Goal: Task Accomplishment & Management: Manage account settings

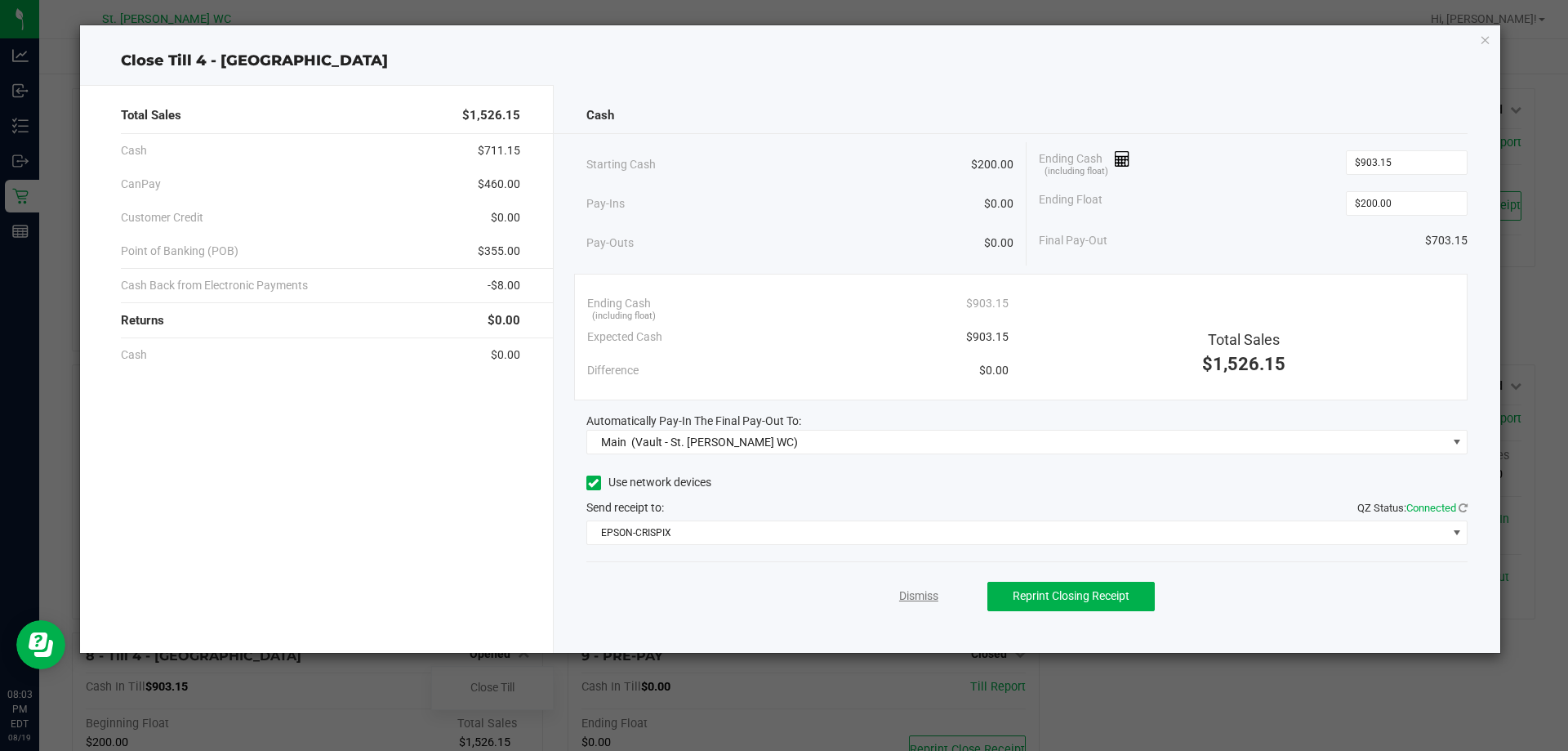
click at [917, 593] on link "Dismiss" at bounding box center [919, 596] width 40 height 17
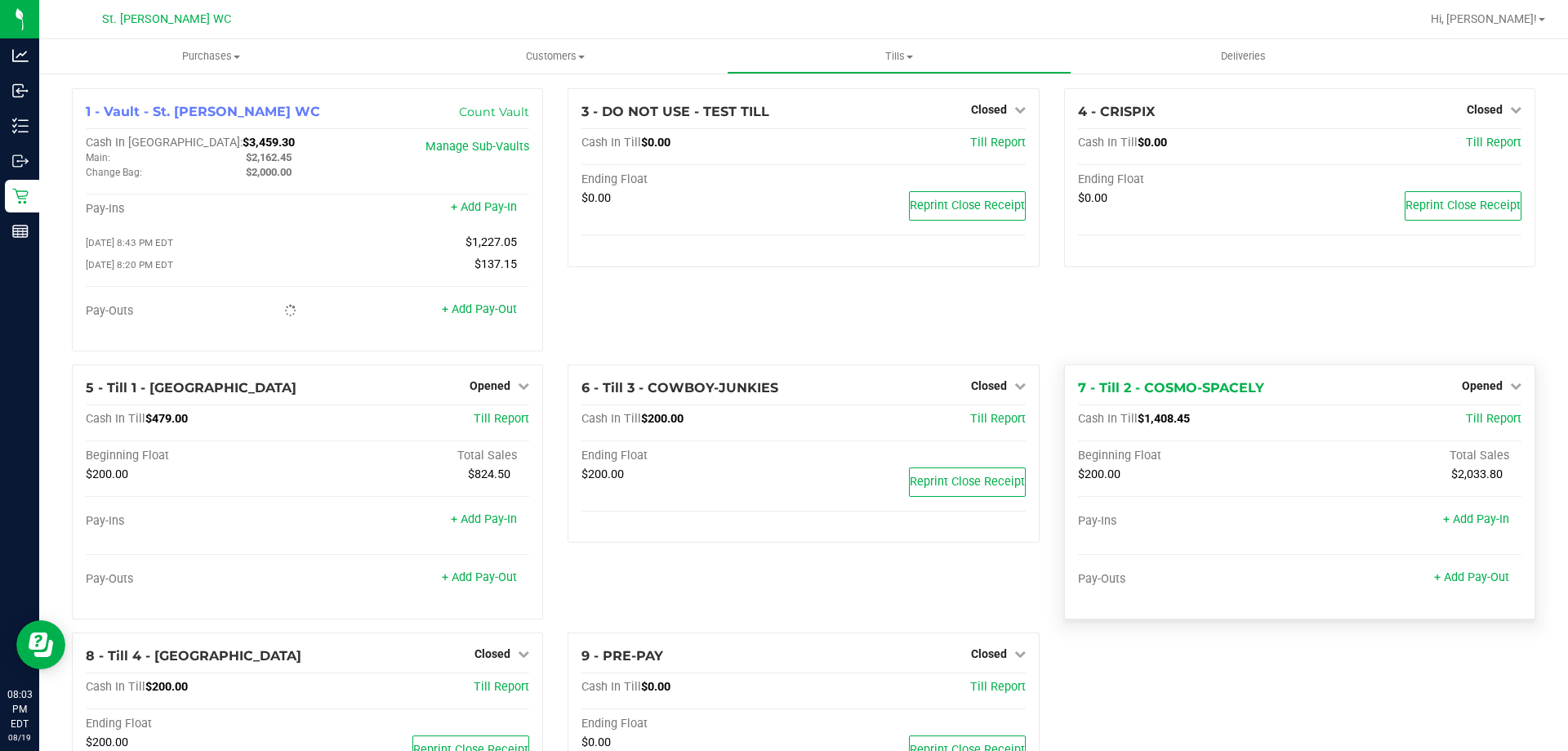
click at [1475, 379] on div "Opened" at bounding box center [1491, 385] width 59 height 20
click at [1476, 389] on span "Opened" at bounding box center [1481, 385] width 40 height 13
click at [1461, 421] on link "Close Till" at bounding box center [1483, 418] width 44 height 13
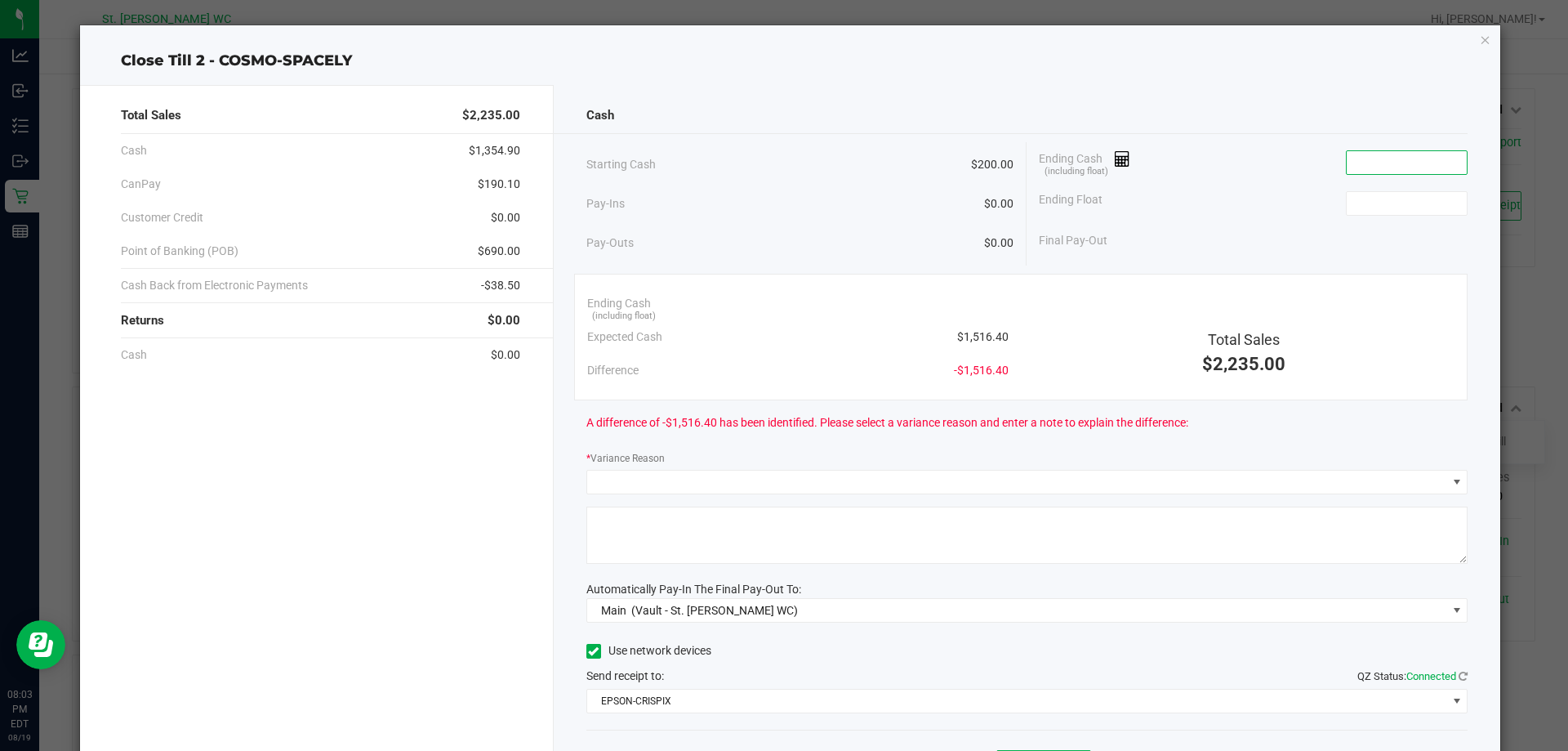
click at [1362, 157] on input at bounding box center [1407, 163] width 120 height 23
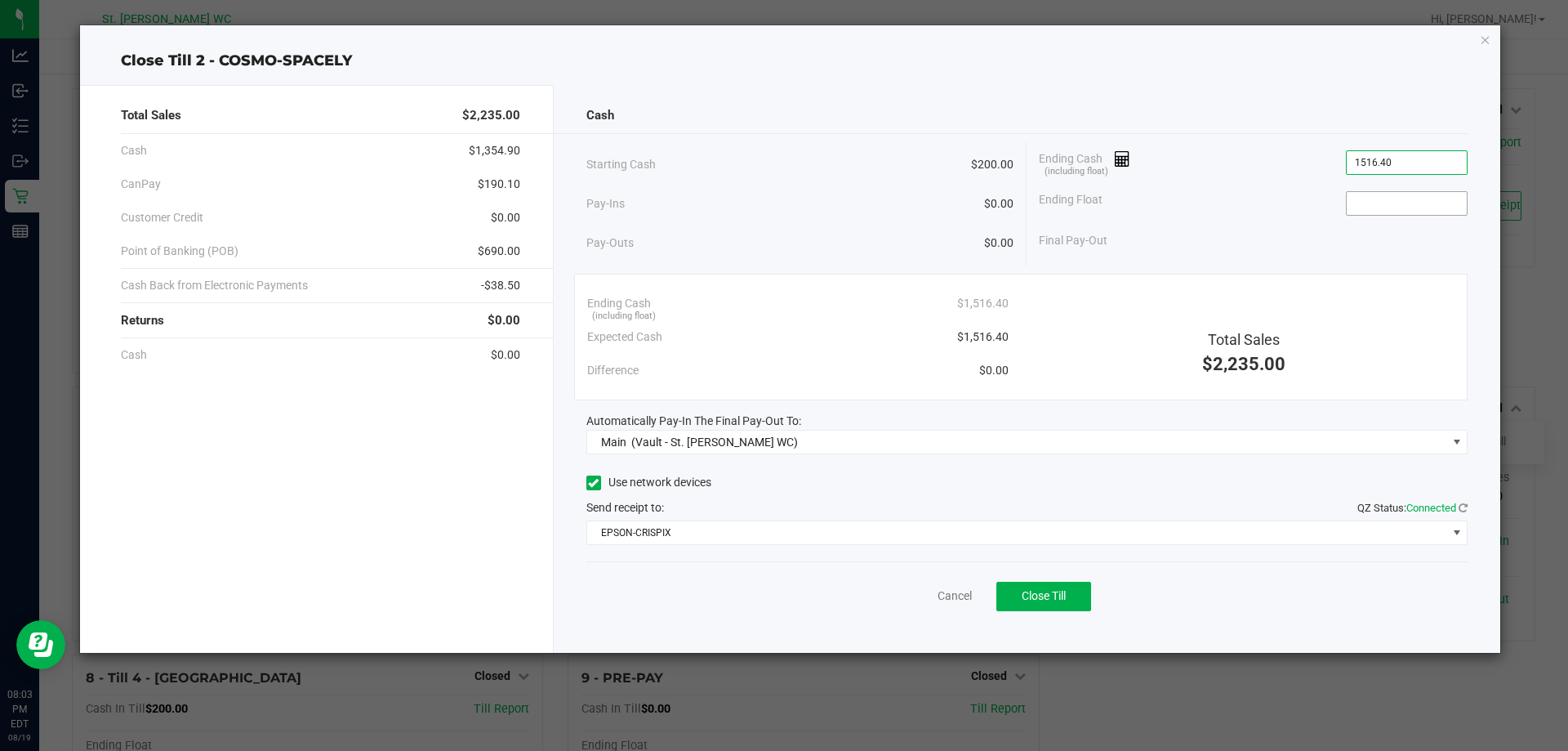
type input "$1,516.40"
click at [1364, 203] on input at bounding box center [1407, 203] width 120 height 23
type input "$200.00"
click at [1298, 232] on div "Final Pay-Out $1,316.40" at bounding box center [1253, 240] width 428 height 34
click at [1076, 610] on button "Close Till" at bounding box center [1043, 596] width 95 height 29
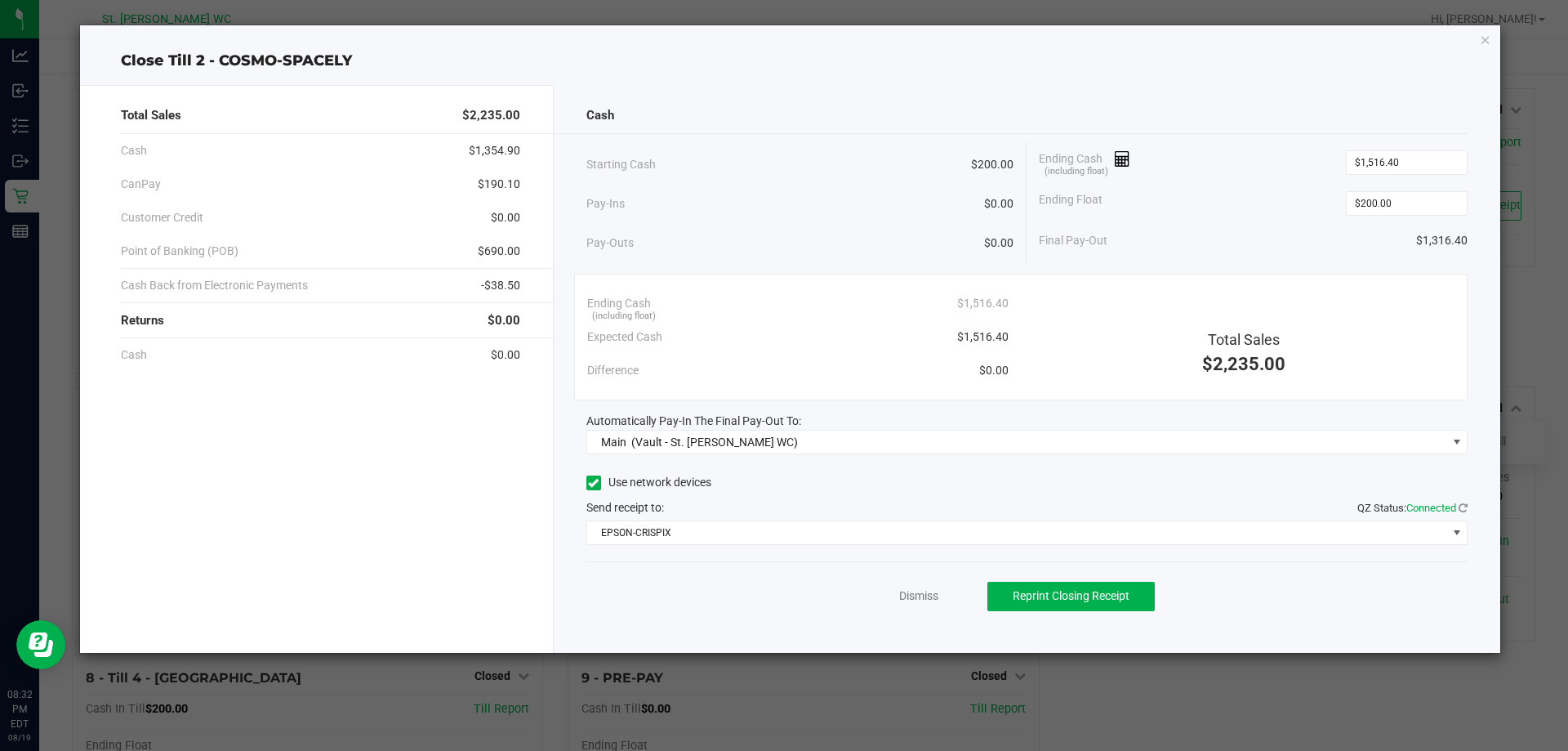
click at [907, 586] on div "Dismiss Reprint Closing Receipt" at bounding box center [1027, 592] width 882 height 63
click at [906, 594] on link "Dismiss" at bounding box center [919, 596] width 40 height 17
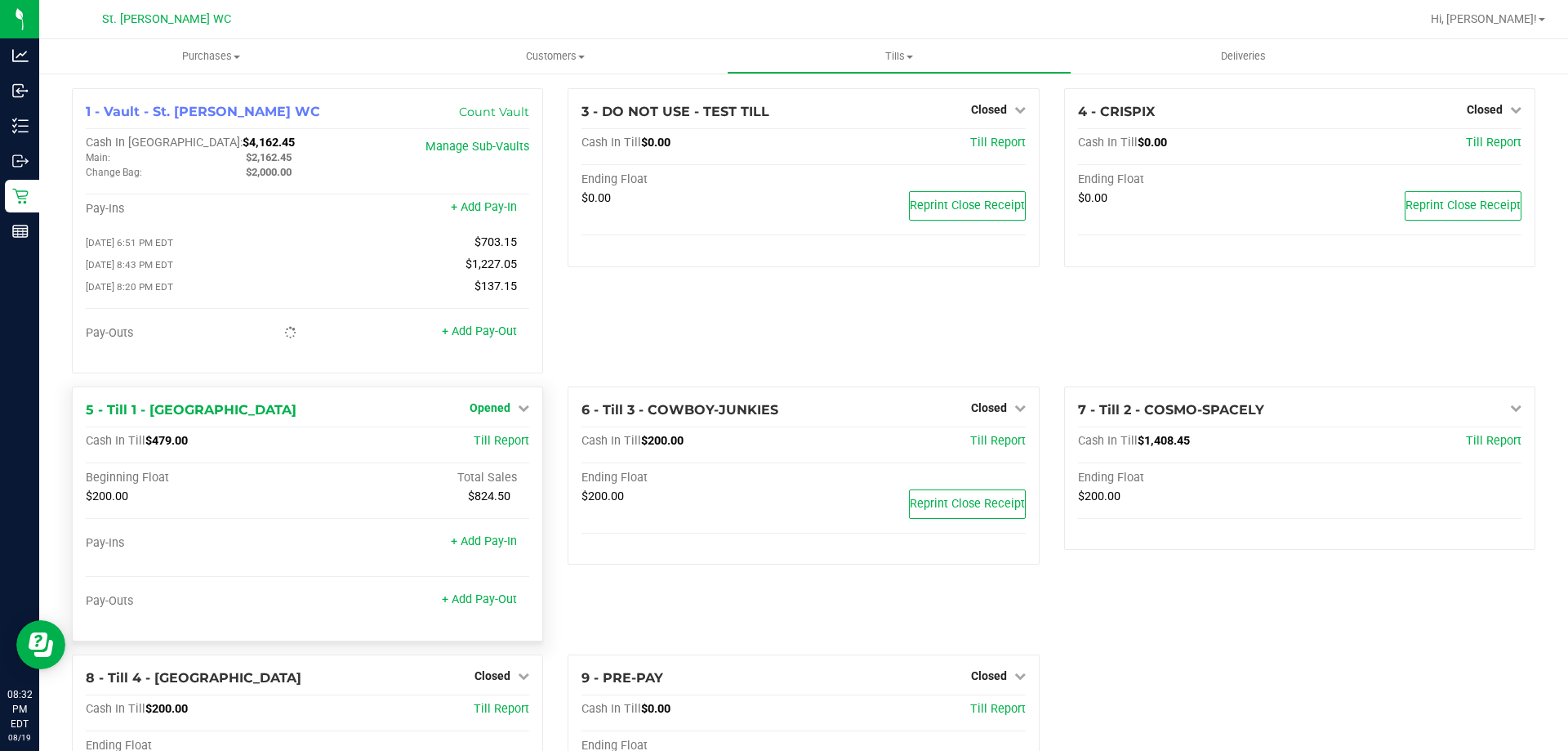
click at [511, 414] on link "Opened" at bounding box center [499, 407] width 59 height 13
click at [502, 444] on link "Close Till" at bounding box center [492, 440] width 44 height 13
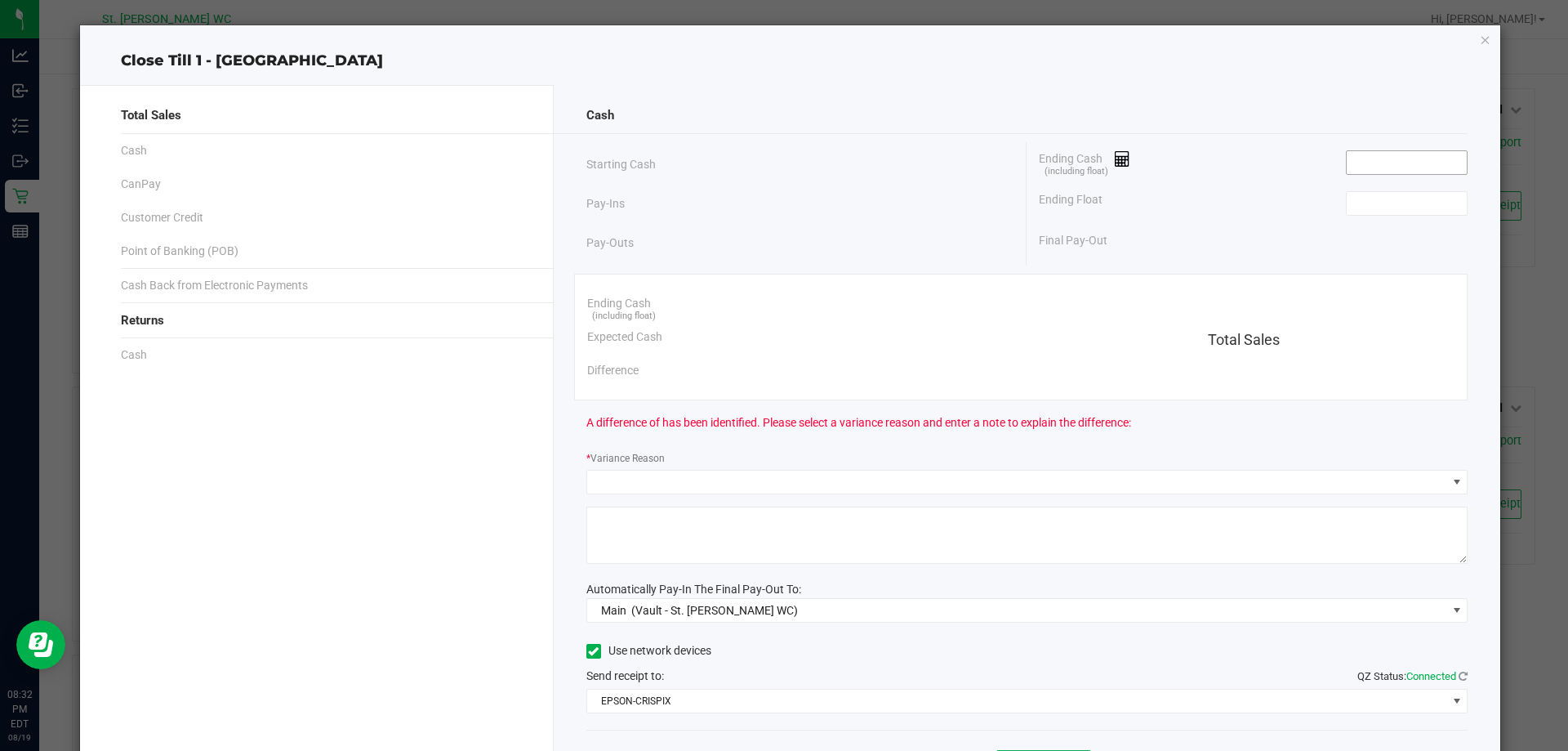
click at [1361, 160] on input at bounding box center [1407, 163] width 120 height 23
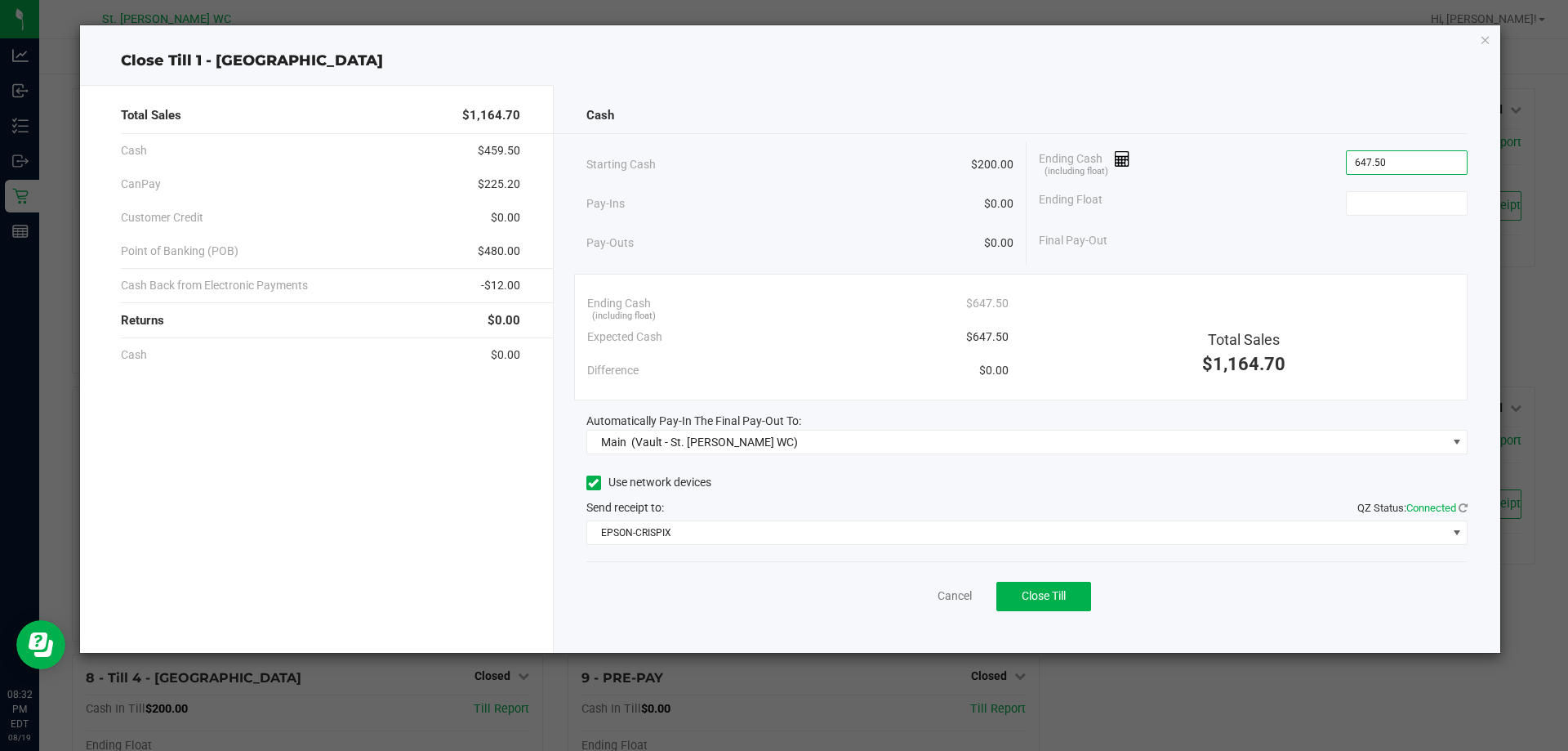
type input "$647.50"
click at [1449, 217] on div "Ending Float" at bounding box center [1253, 203] width 428 height 40
drag, startPoint x: 1447, startPoint y: 209, endPoint x: 1440, endPoint y: 205, distance: 8.1
click at [1443, 209] on input at bounding box center [1407, 203] width 120 height 23
type input "$200.00"
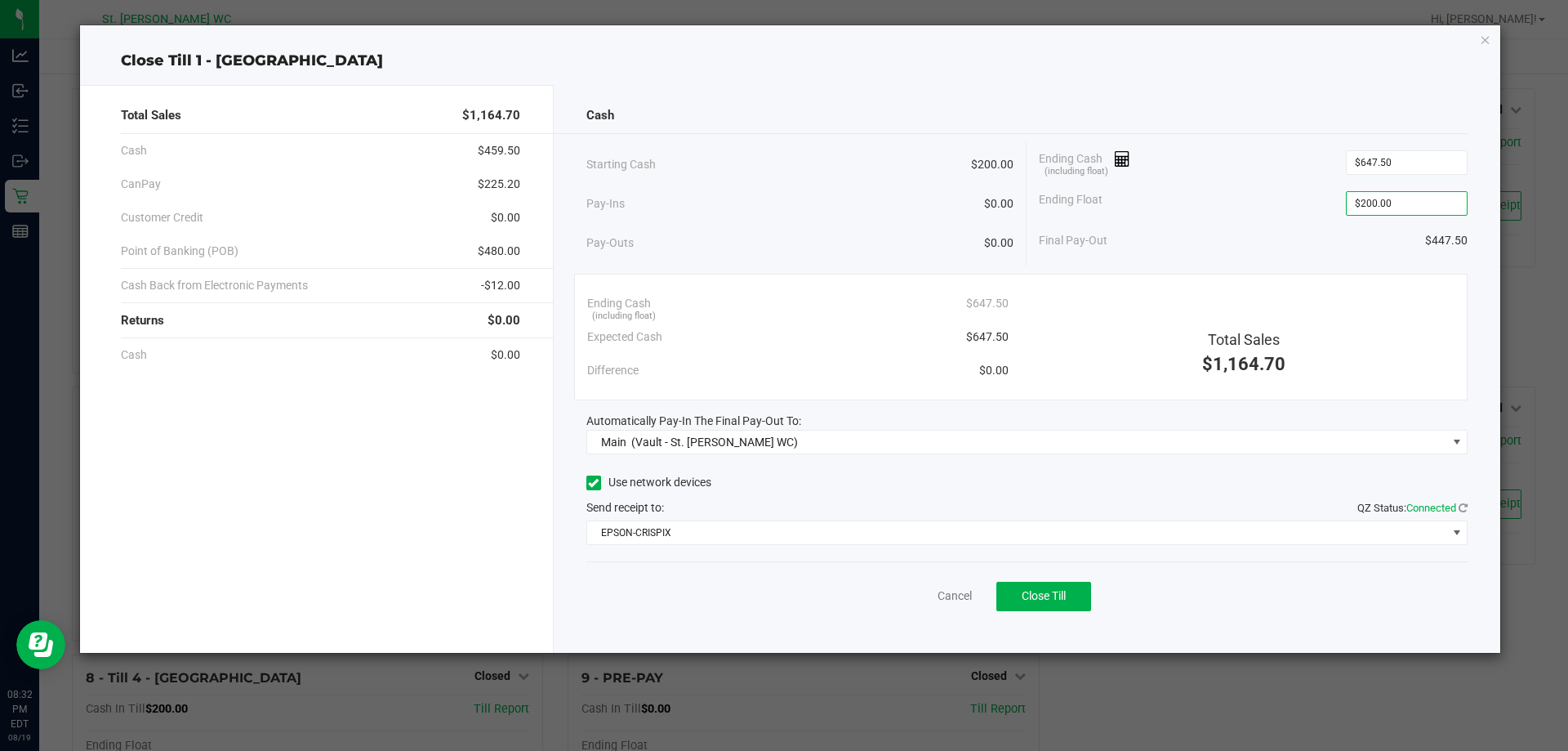
click at [1283, 209] on div "Ending Float $200.00" at bounding box center [1253, 203] width 428 height 40
click at [1042, 606] on button "Close Till" at bounding box center [1043, 596] width 95 height 29
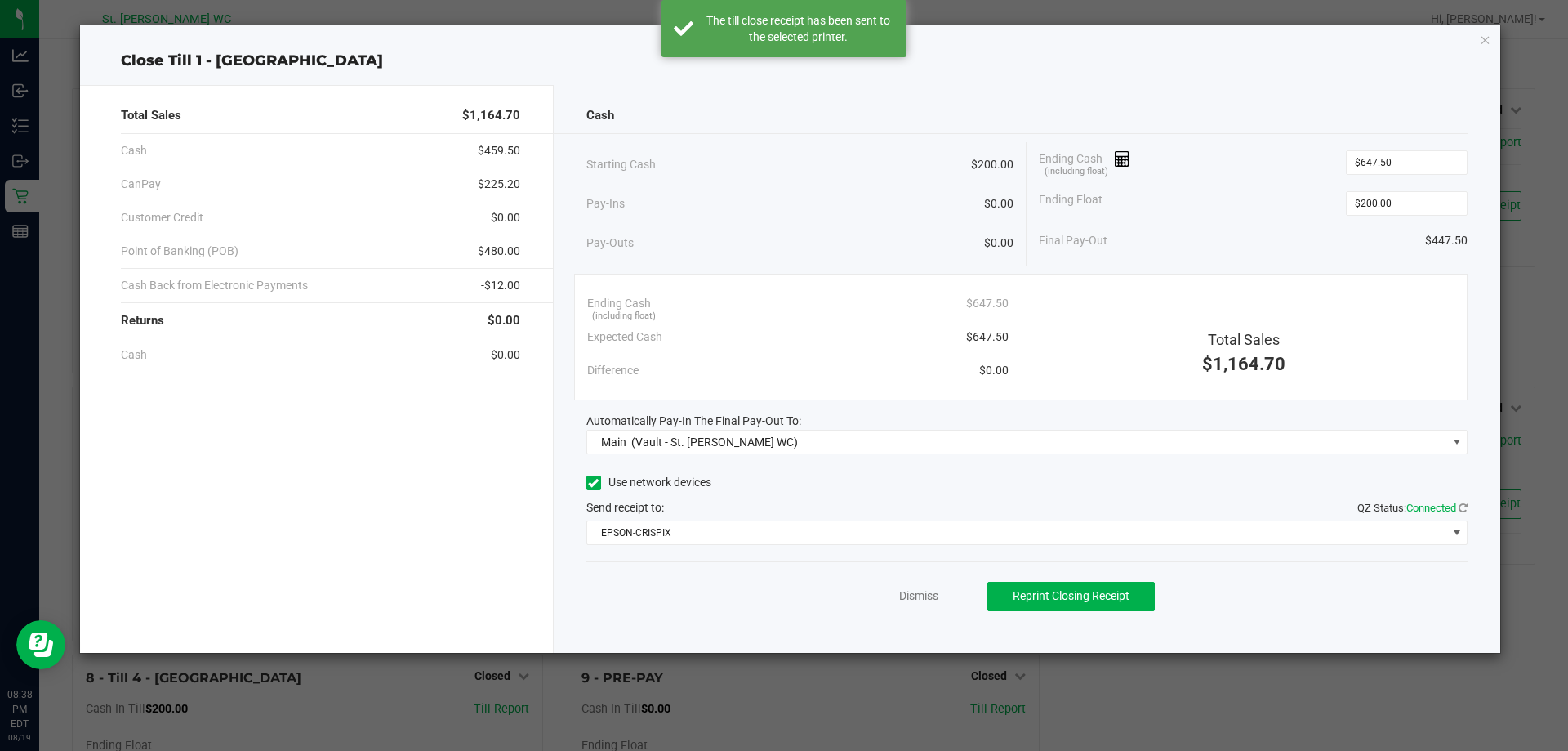
click at [899, 599] on link "Dismiss" at bounding box center [919, 596] width 40 height 17
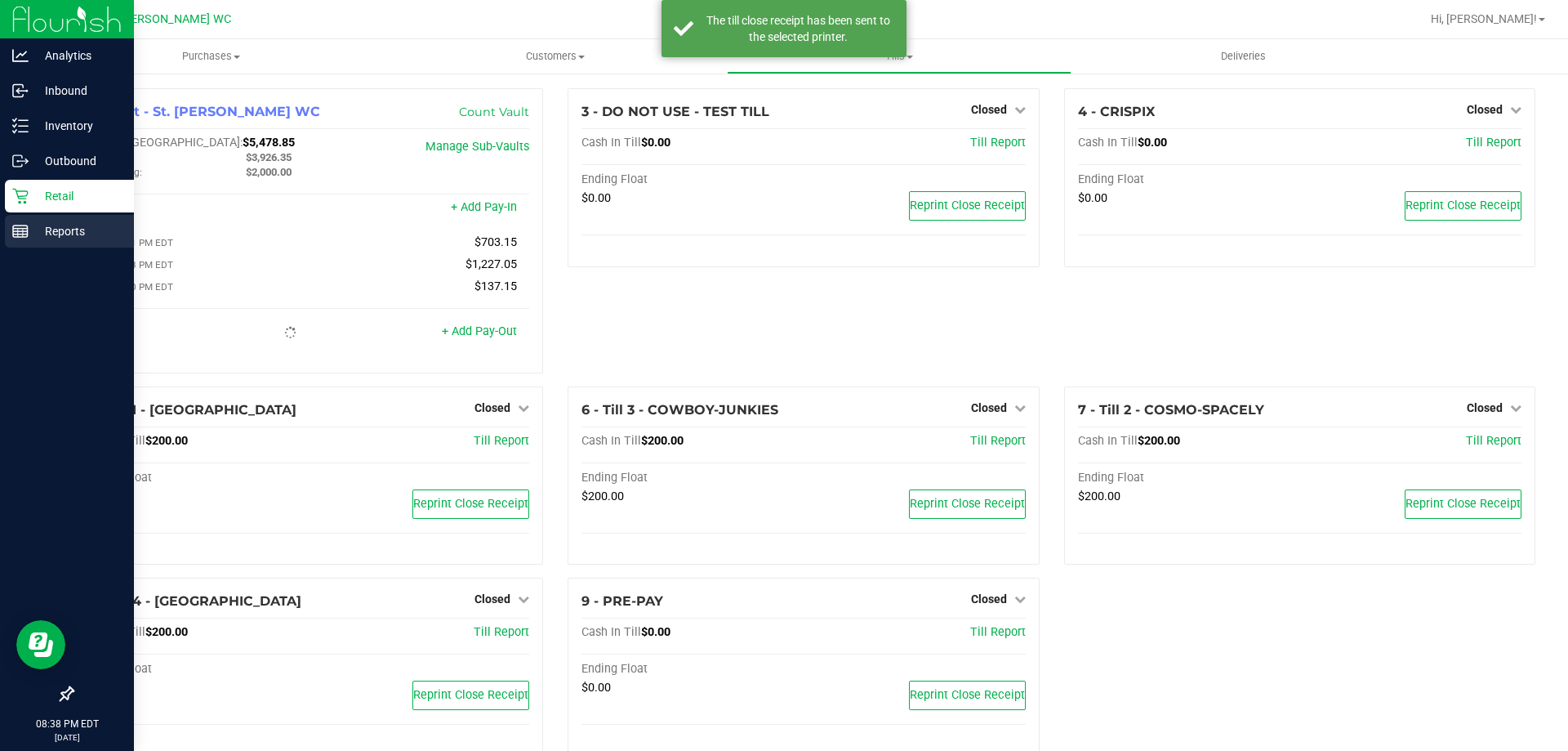
click at [32, 231] on p "Reports" at bounding box center [77, 231] width 98 height 20
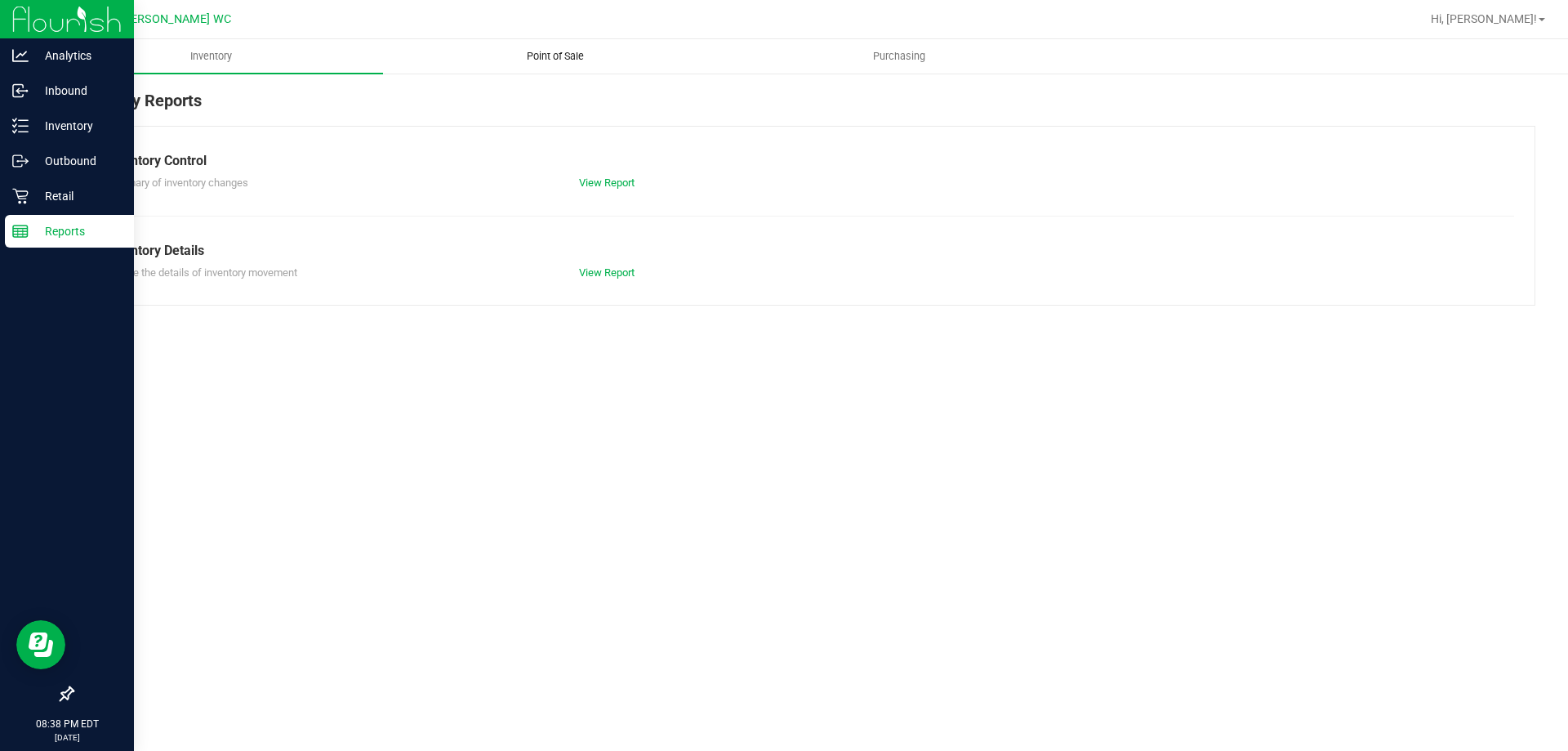
click at [546, 65] on uib-tab-heading "Point of Sale" at bounding box center [555, 57] width 342 height 33
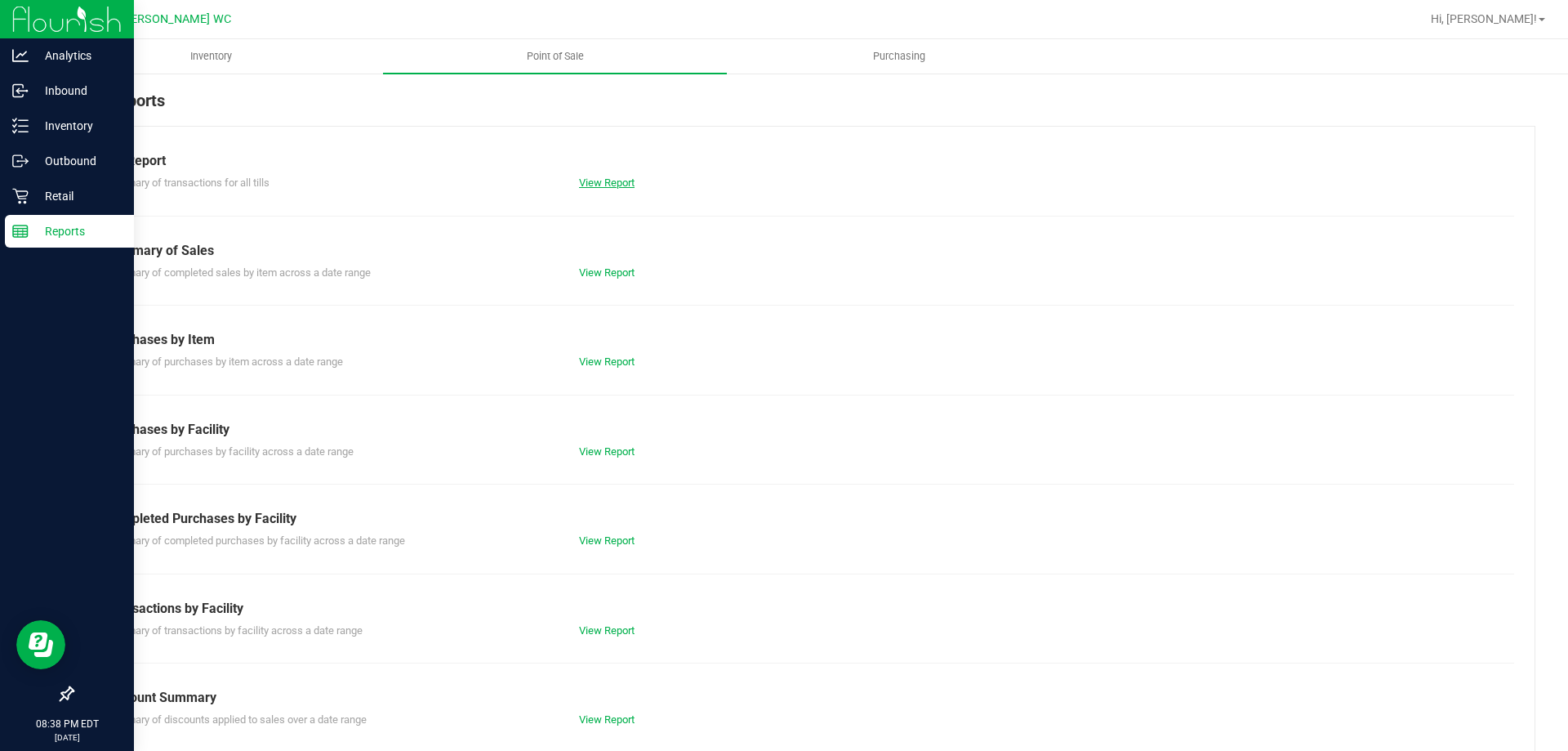
click at [590, 184] on link "View Report" at bounding box center [606, 182] width 56 height 12
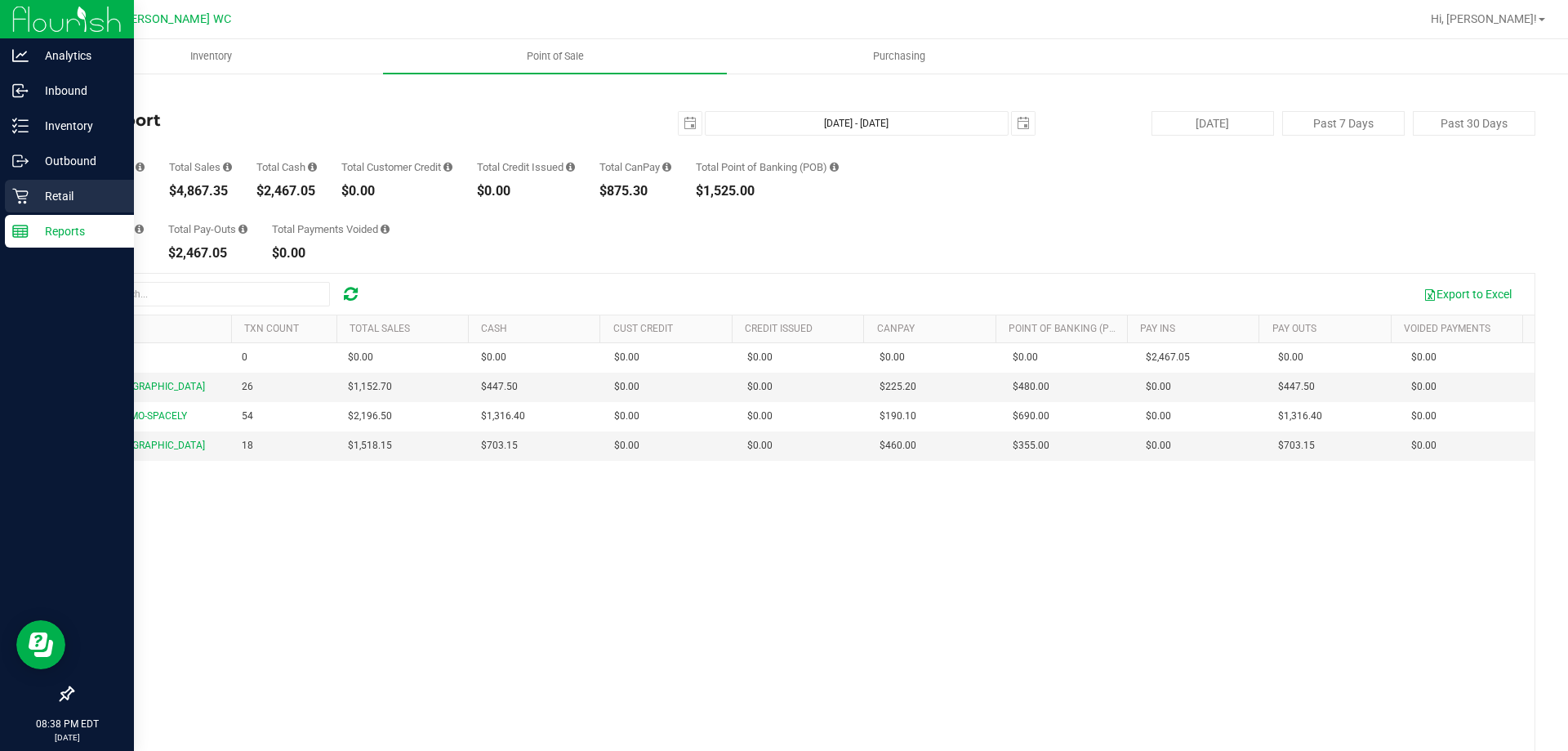
click at [27, 188] on icon at bounding box center [20, 195] width 16 height 16
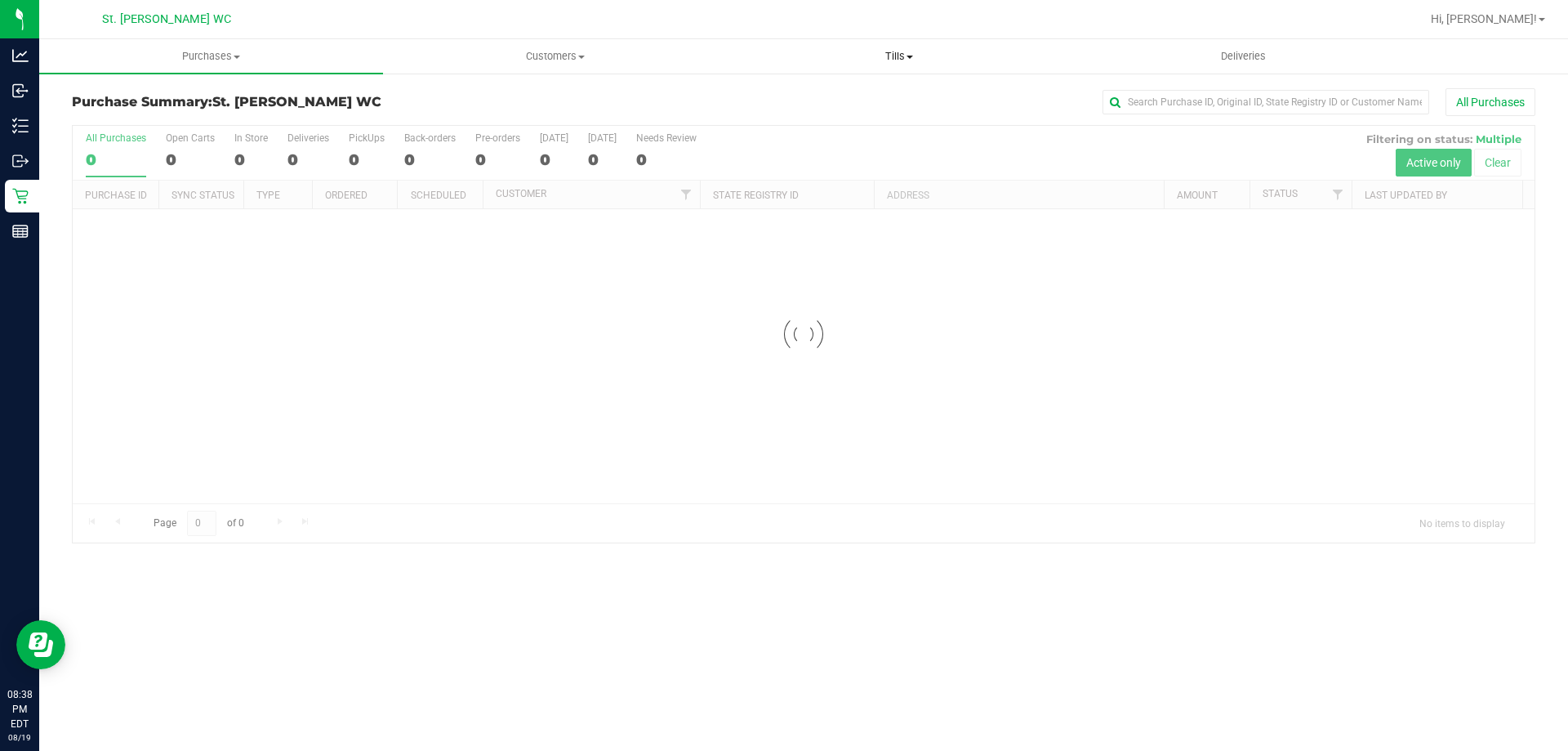
click at [891, 67] on uib-tab-heading "Tills Manage tills Reconcile e-payments" at bounding box center [899, 57] width 342 height 33
click at [826, 94] on span "Manage tills" at bounding box center [782, 98] width 110 height 14
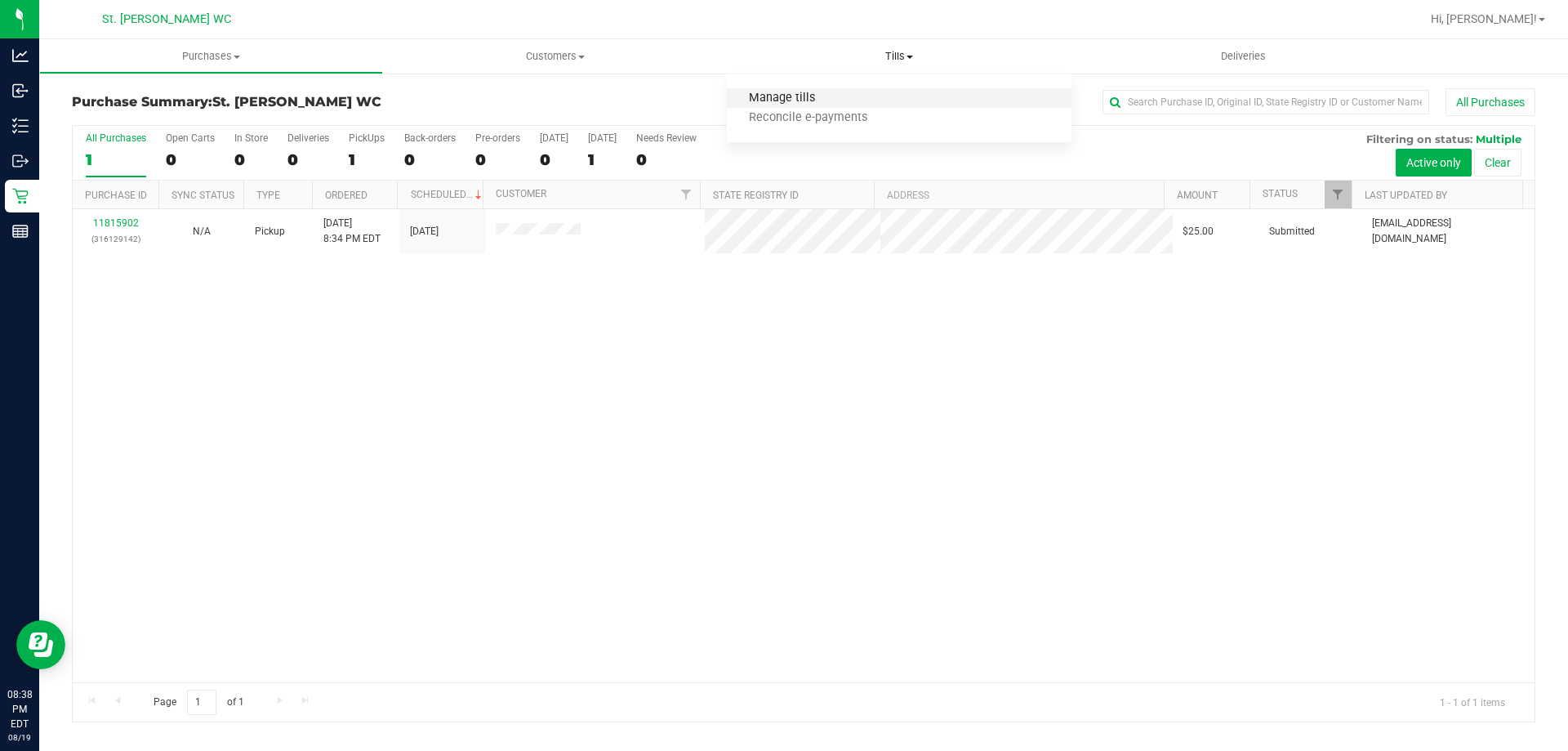
click at [801, 97] on span "Manage tills" at bounding box center [782, 98] width 110 height 14
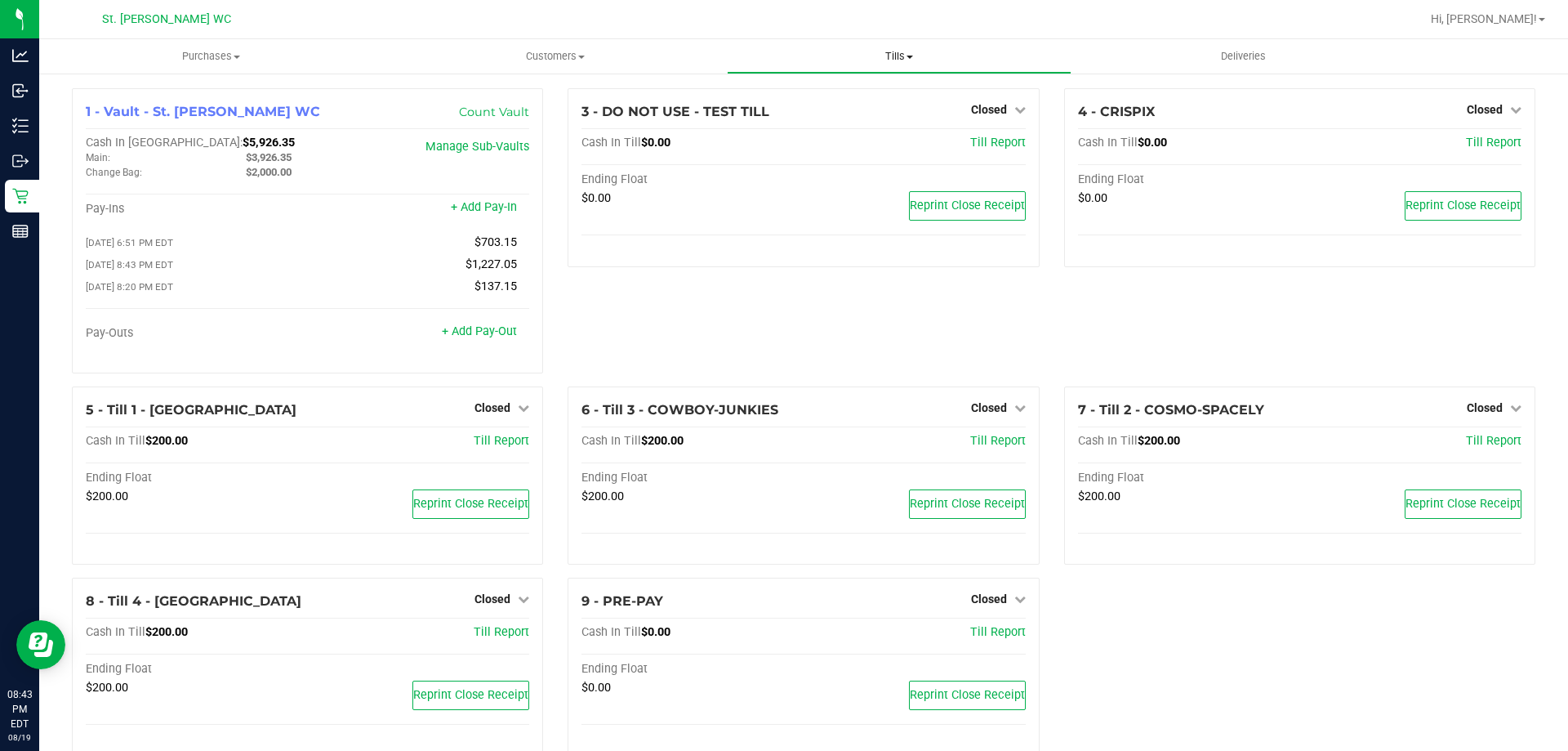
click at [913, 52] on span "Tills" at bounding box center [899, 56] width 342 height 15
click at [848, 121] on span "Reconcile e-payments" at bounding box center [808, 118] width 163 height 14
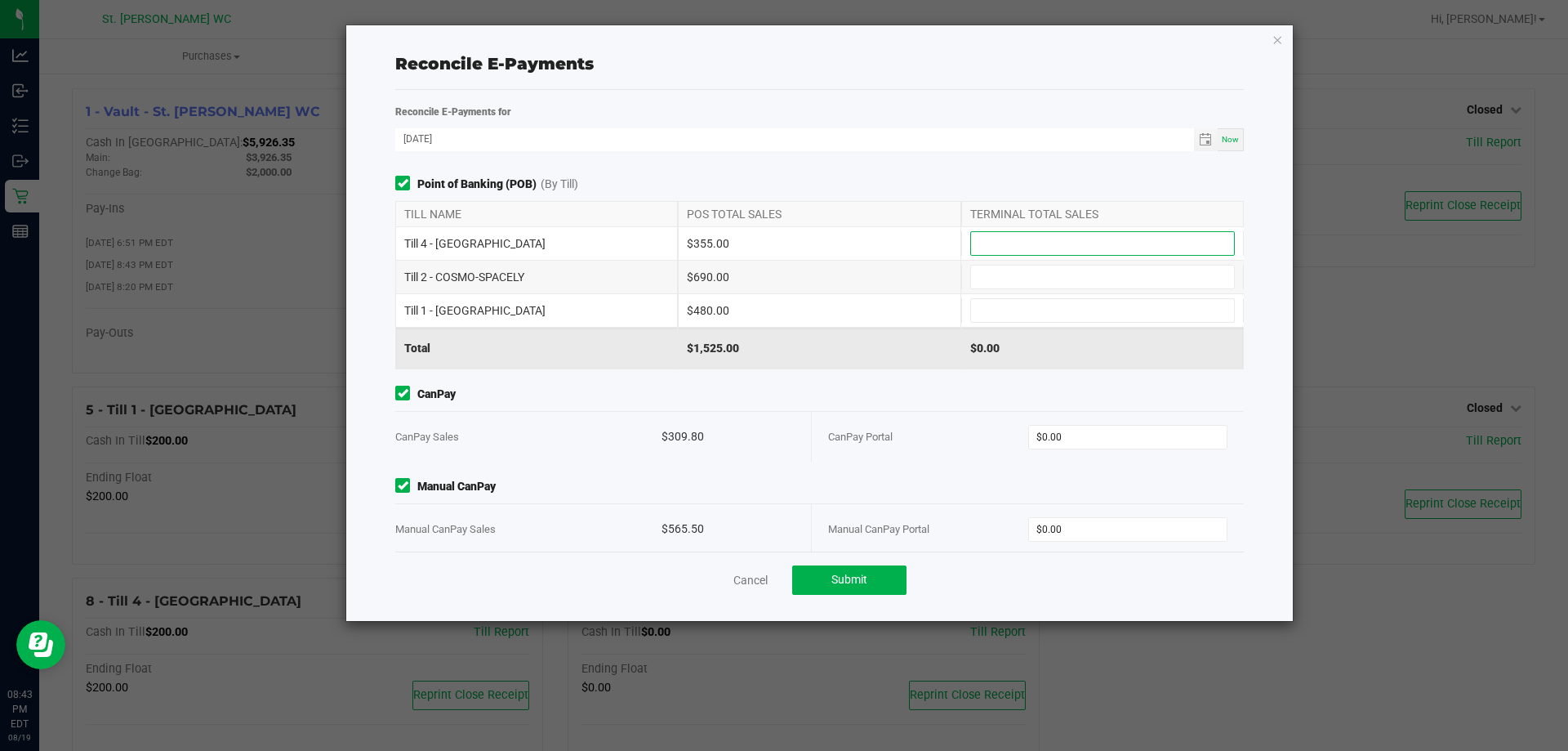
click at [1153, 234] on input at bounding box center [1103, 243] width 263 height 23
type input "$355.00"
type input "$690.00"
type input "$480.00"
type input "$309.80"
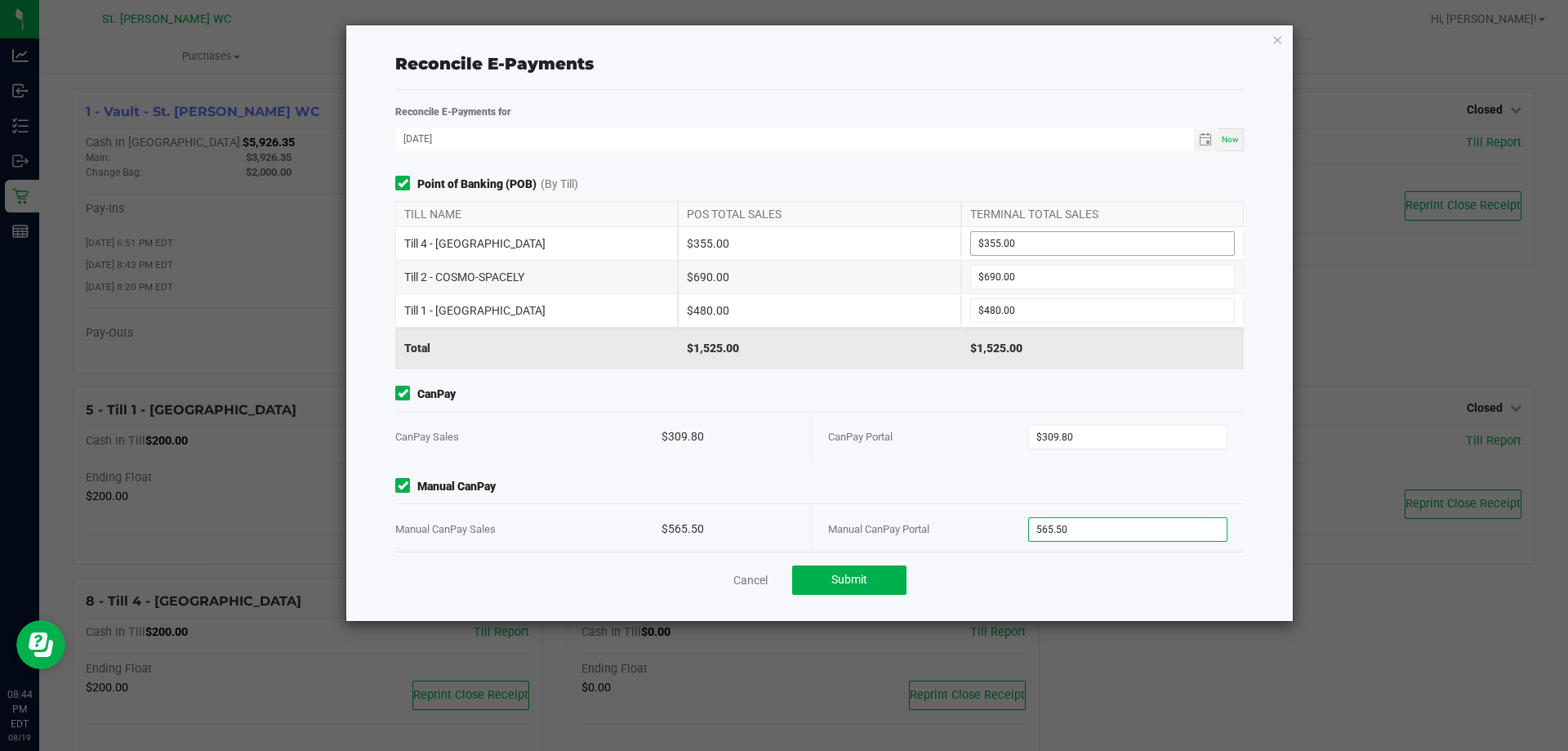
type input "565.50"
type input "355"
type input "$565.50"
click at [1153, 234] on input "355" at bounding box center [1103, 243] width 263 height 23
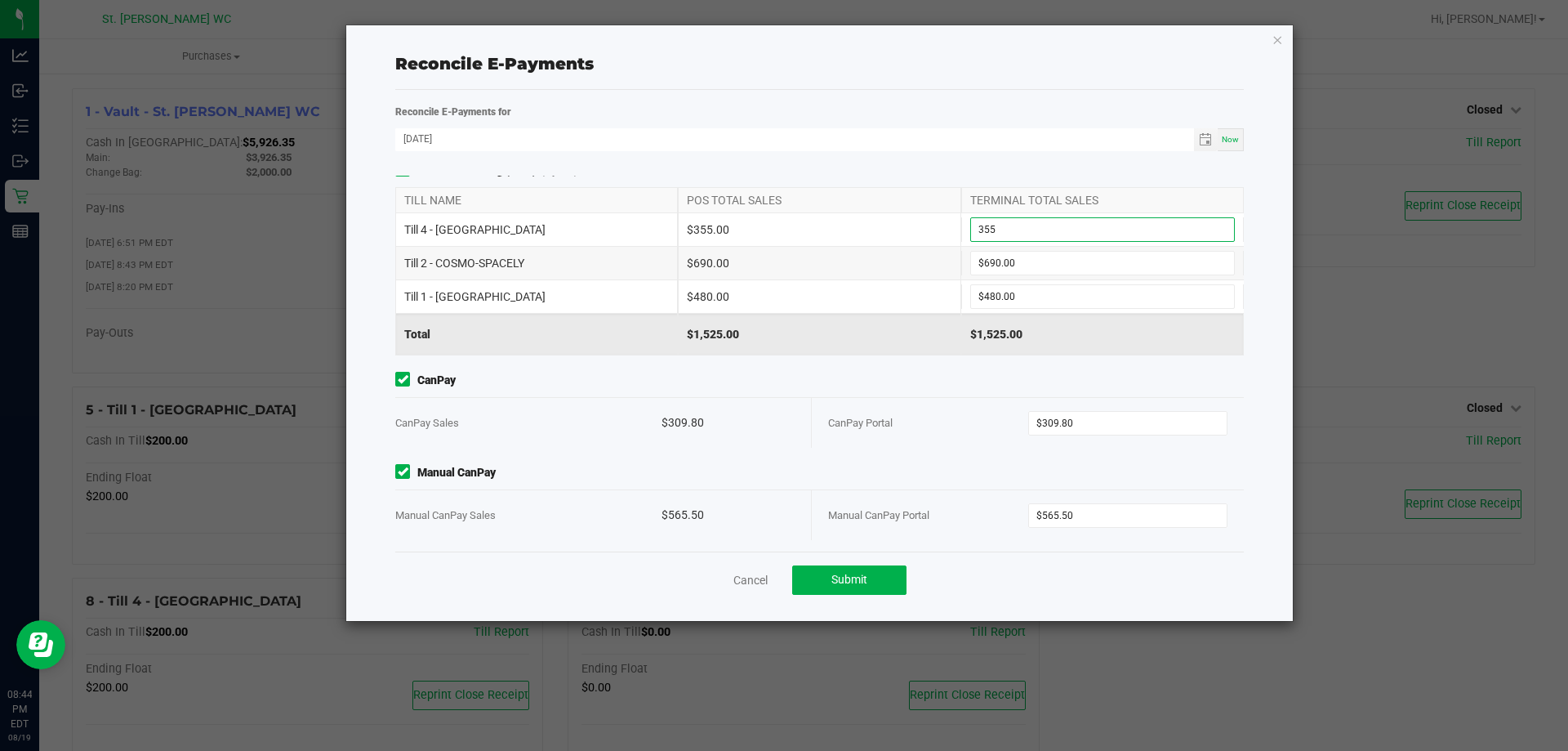
scroll to position [17, 0]
type input "$355.00"
click at [878, 584] on button "Submit" at bounding box center [849, 580] width 114 height 29
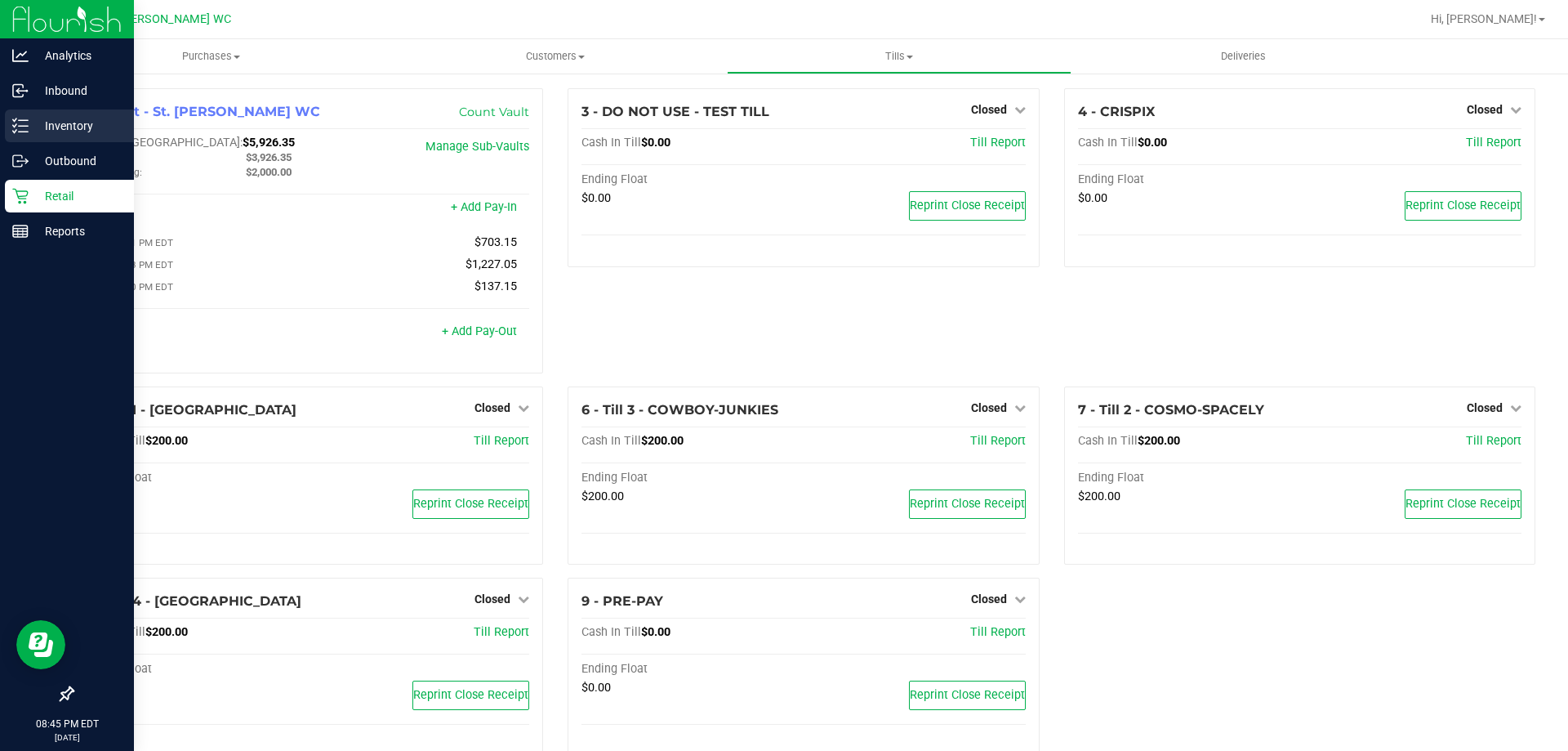
click at [37, 131] on p "Inventory" at bounding box center [77, 126] width 98 height 20
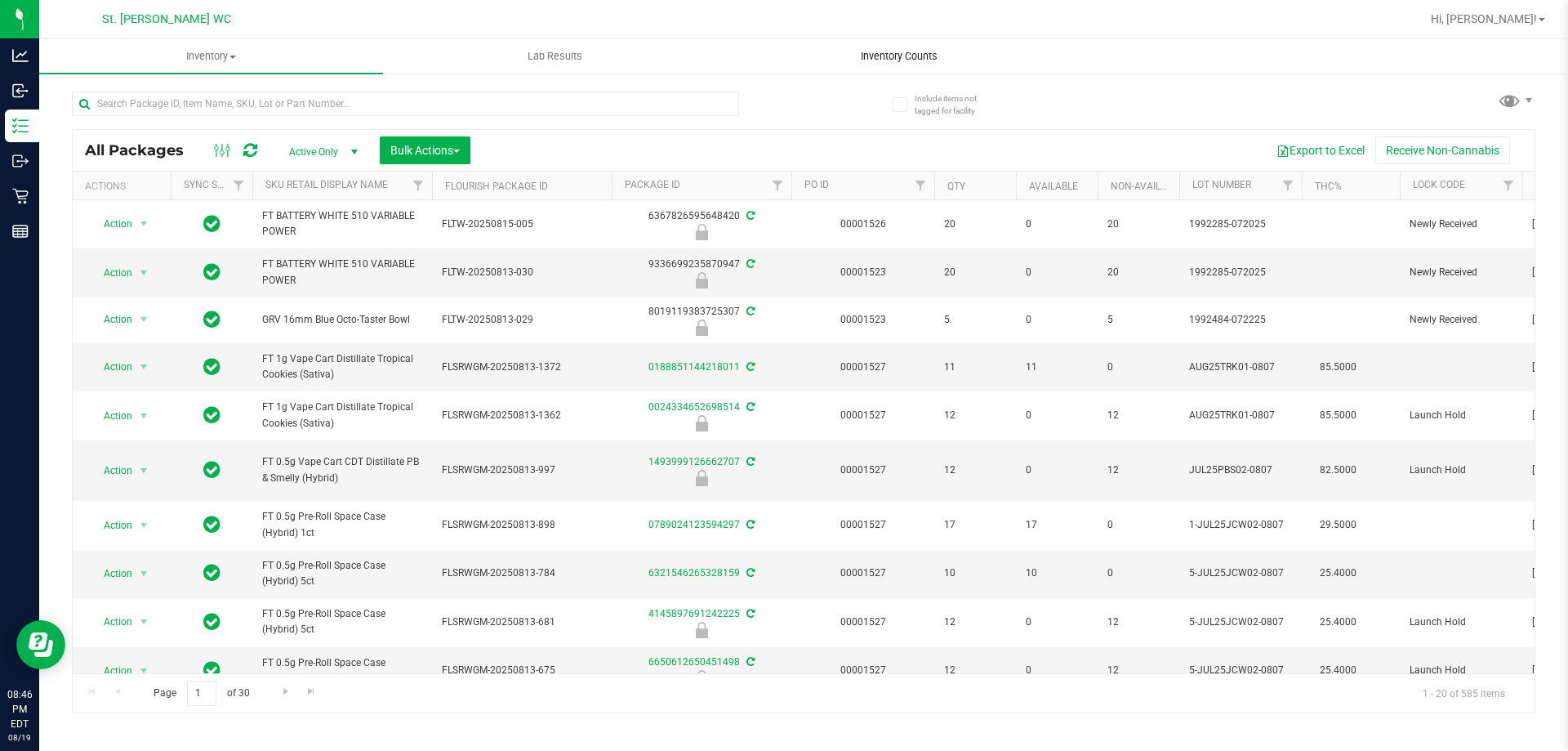
click at [880, 59] on span "Inventory Counts" at bounding box center [899, 56] width 121 height 15
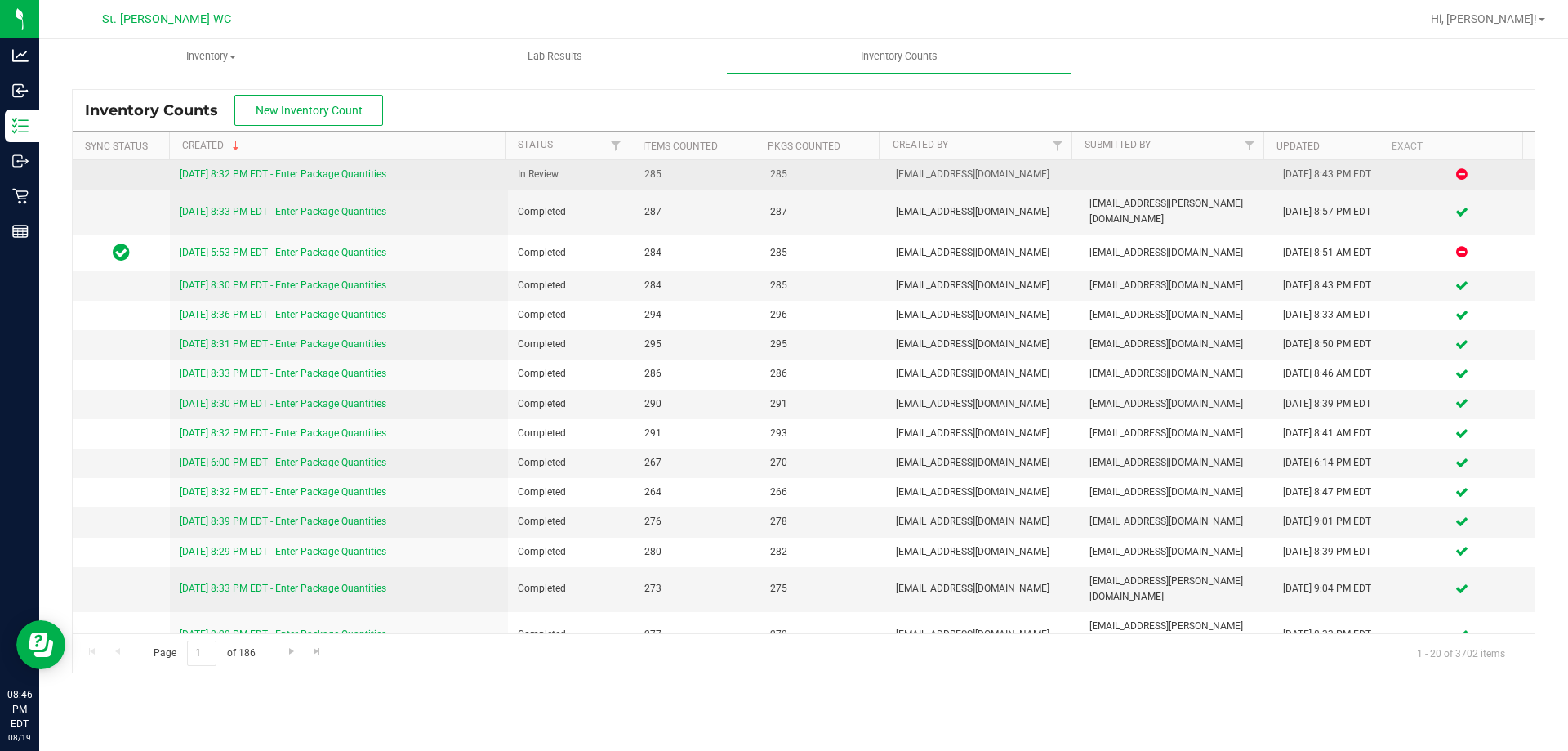
click at [366, 174] on link "[DATE] 8:32 PM EDT - Enter Package Quantities" at bounding box center [283, 174] width 206 height 11
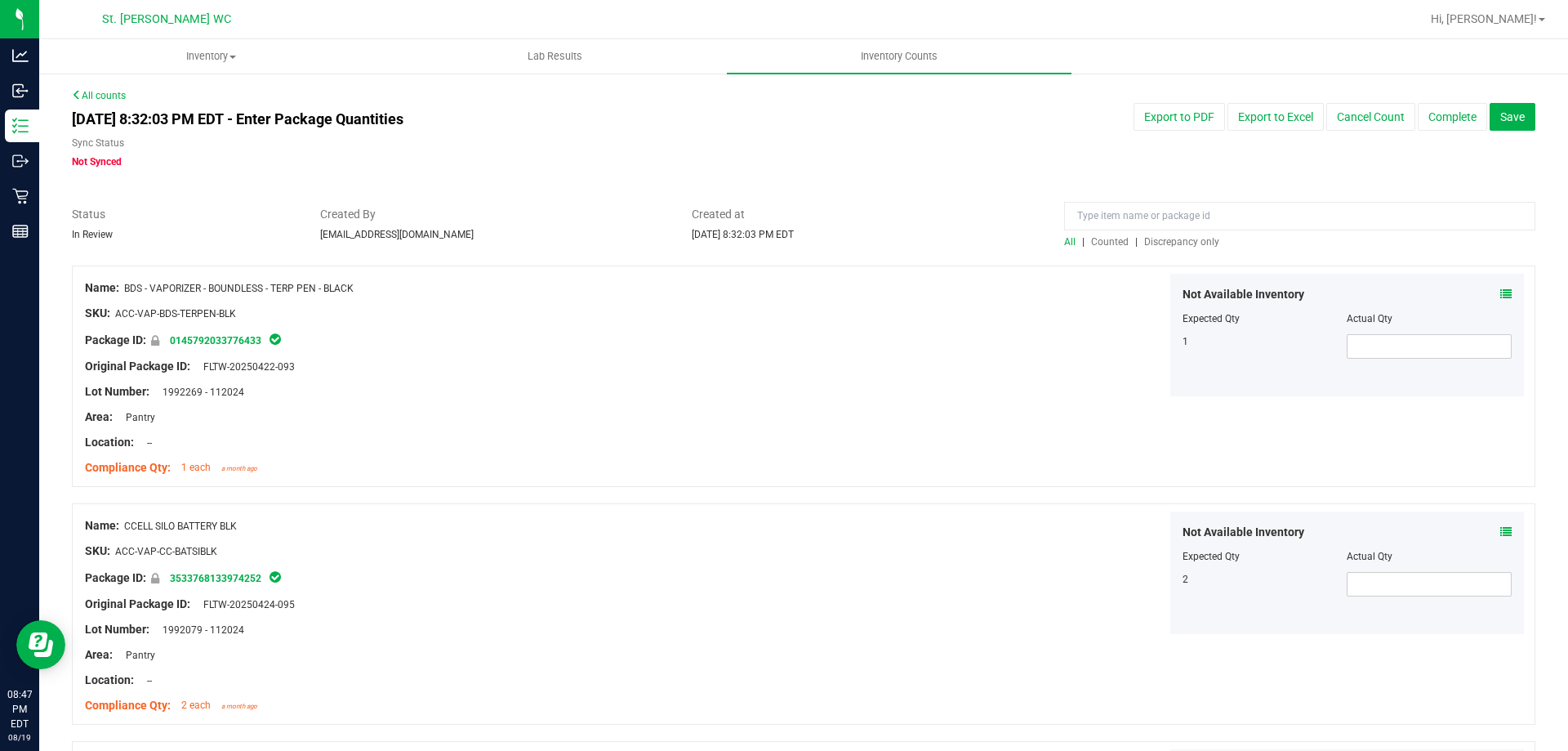
click at [1176, 239] on span "Discrepancy only" at bounding box center [1181, 241] width 75 height 11
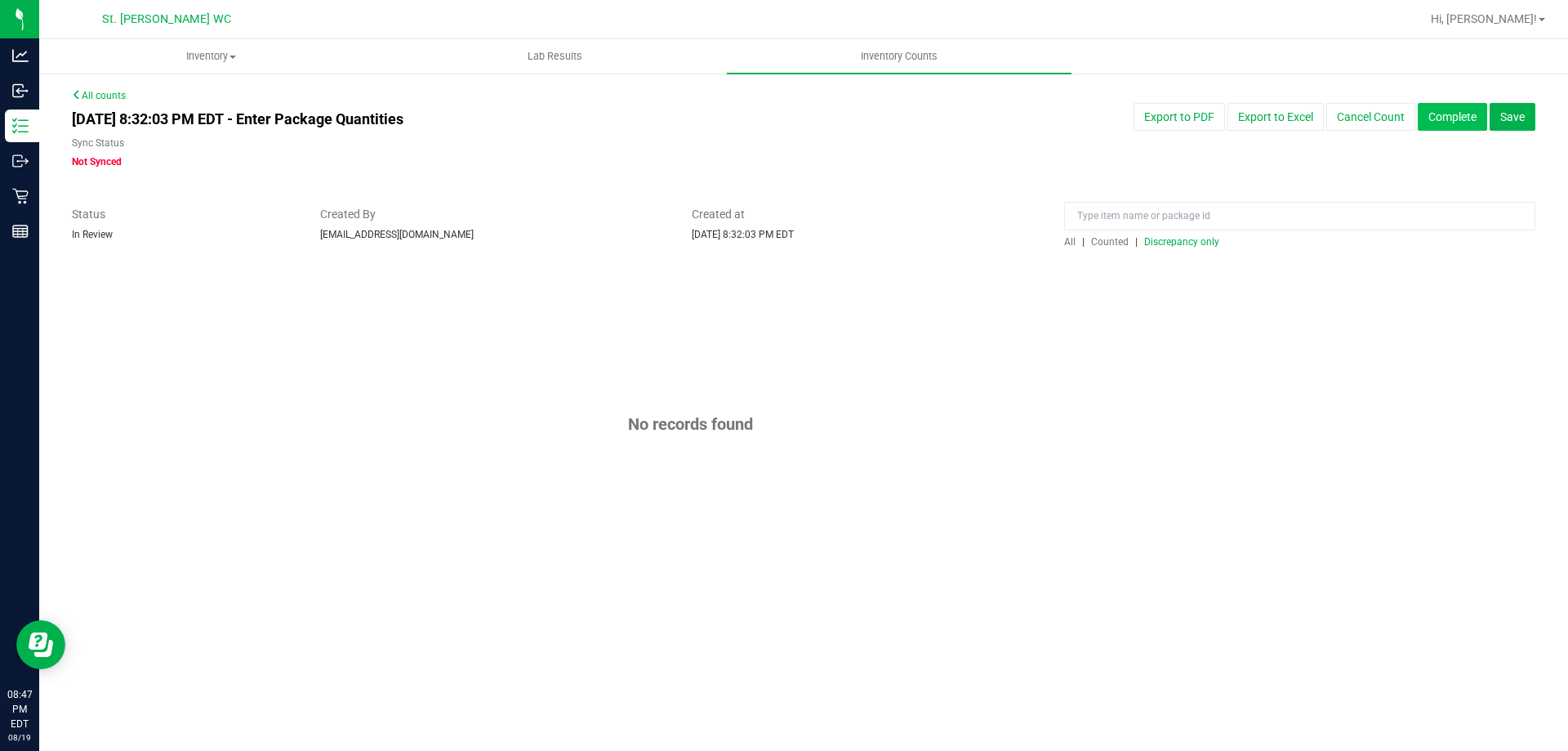
click at [1429, 121] on button "Complete" at bounding box center [1452, 117] width 70 height 28
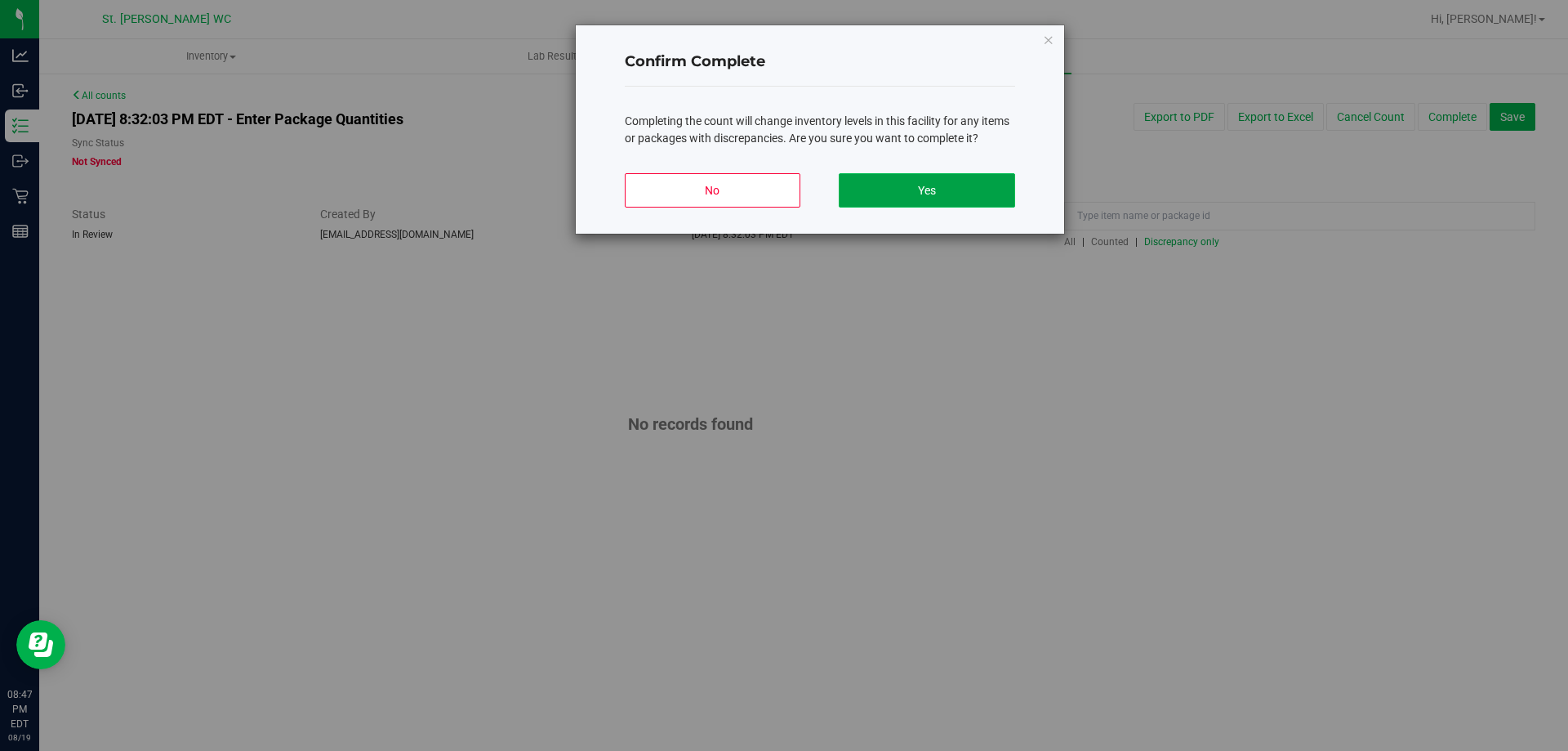
click at [988, 192] on button "Yes" at bounding box center [926, 190] width 175 height 34
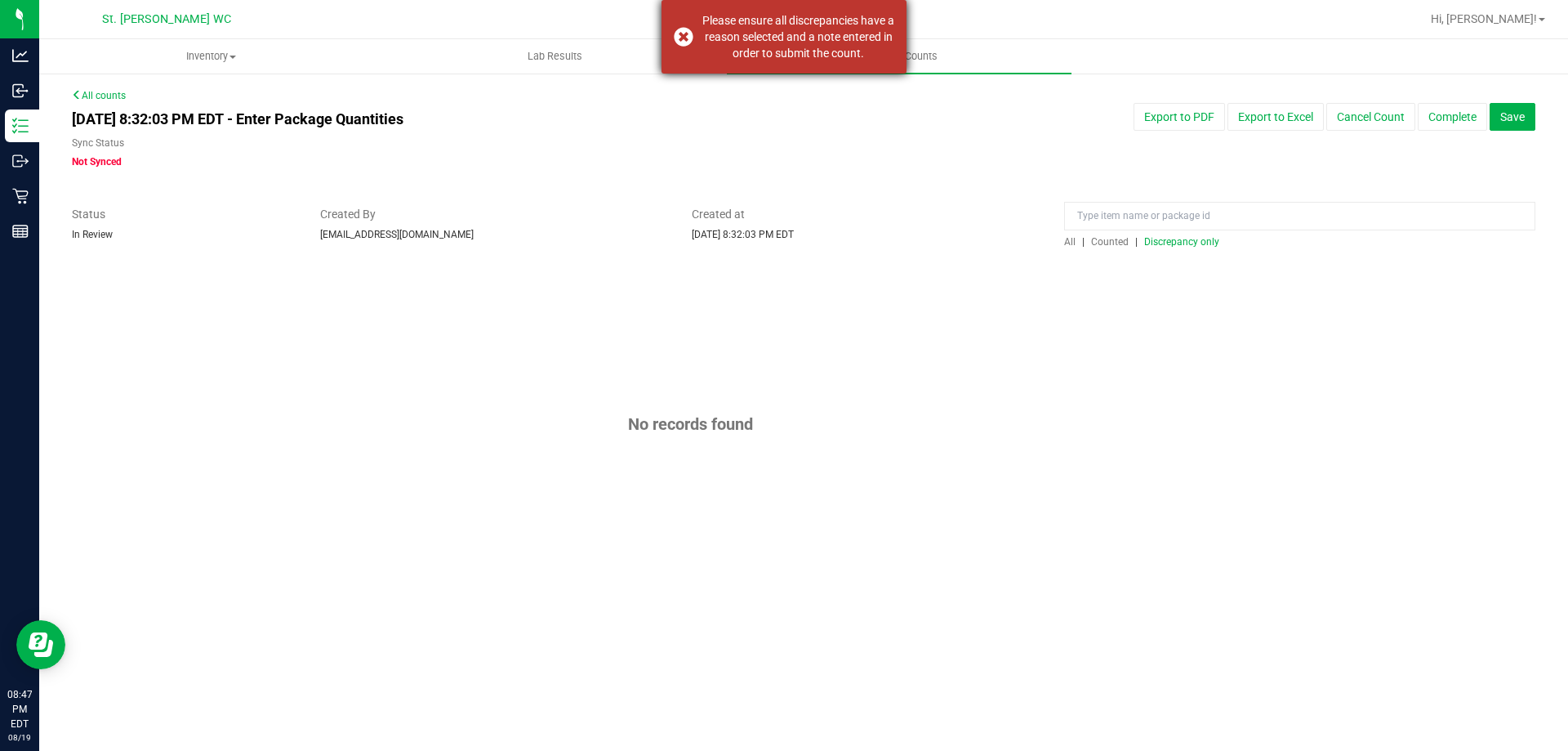
click at [686, 37] on div "Please ensure all discrepancies have a reason selected and a note entered in or…" at bounding box center [784, 36] width 245 height 73
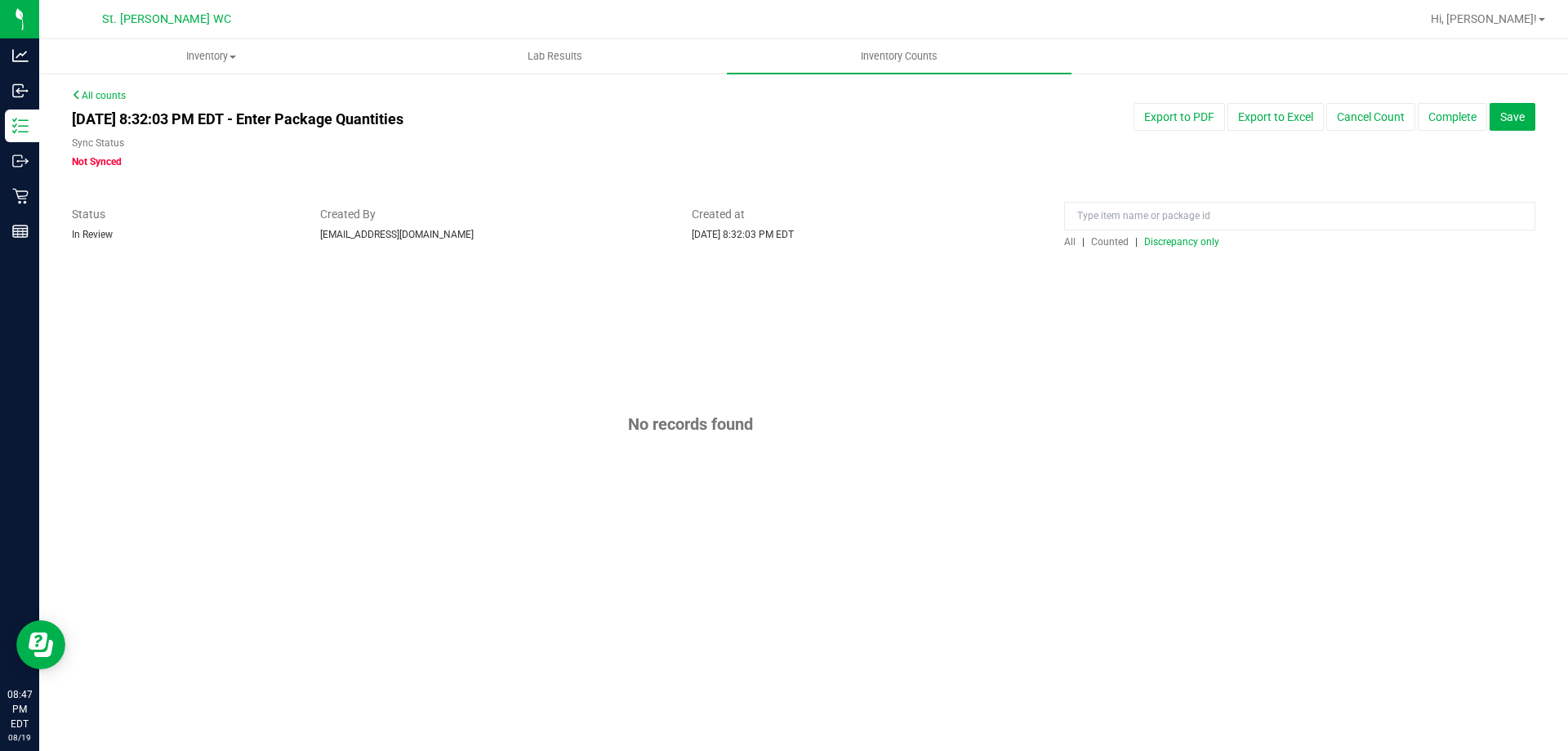
click at [1193, 244] on span "Discrepancy only" at bounding box center [1181, 241] width 75 height 11
click at [1429, 113] on button "Complete" at bounding box center [1452, 117] width 70 height 28
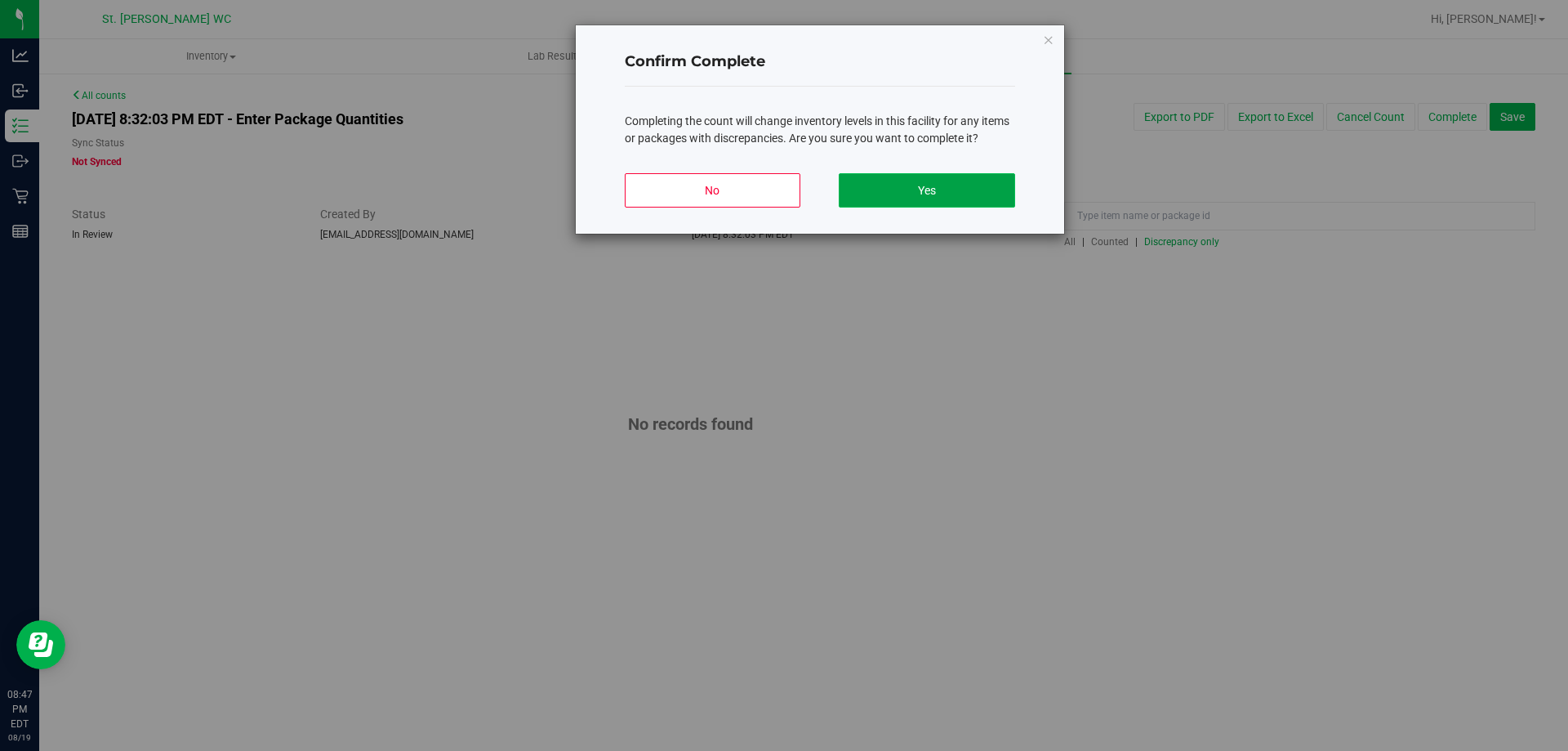
click at [971, 204] on button "Yes" at bounding box center [926, 190] width 175 height 34
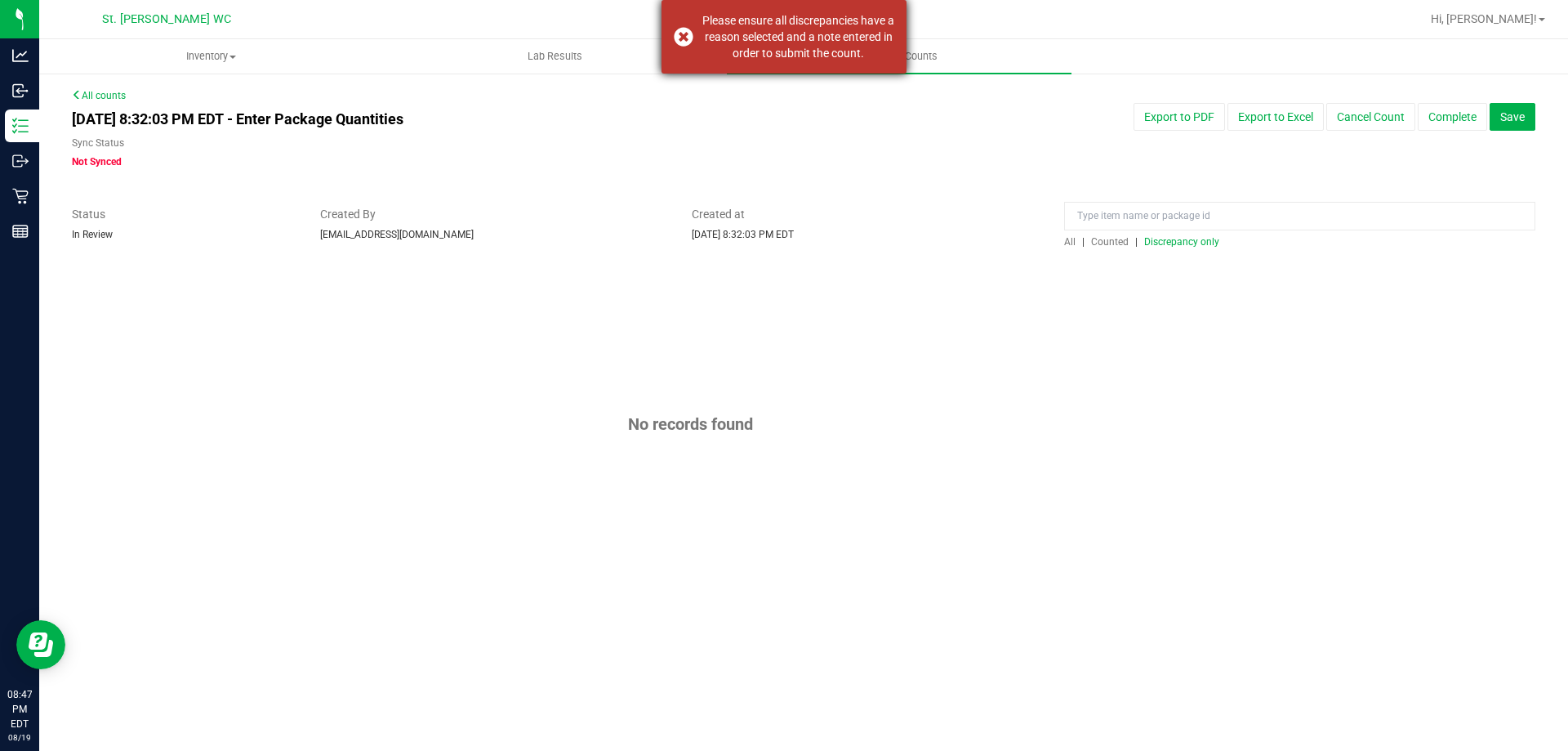
click at [680, 33] on div "Please ensure all discrepancies have a reason selected and a note entered in or…" at bounding box center [784, 36] width 245 height 73
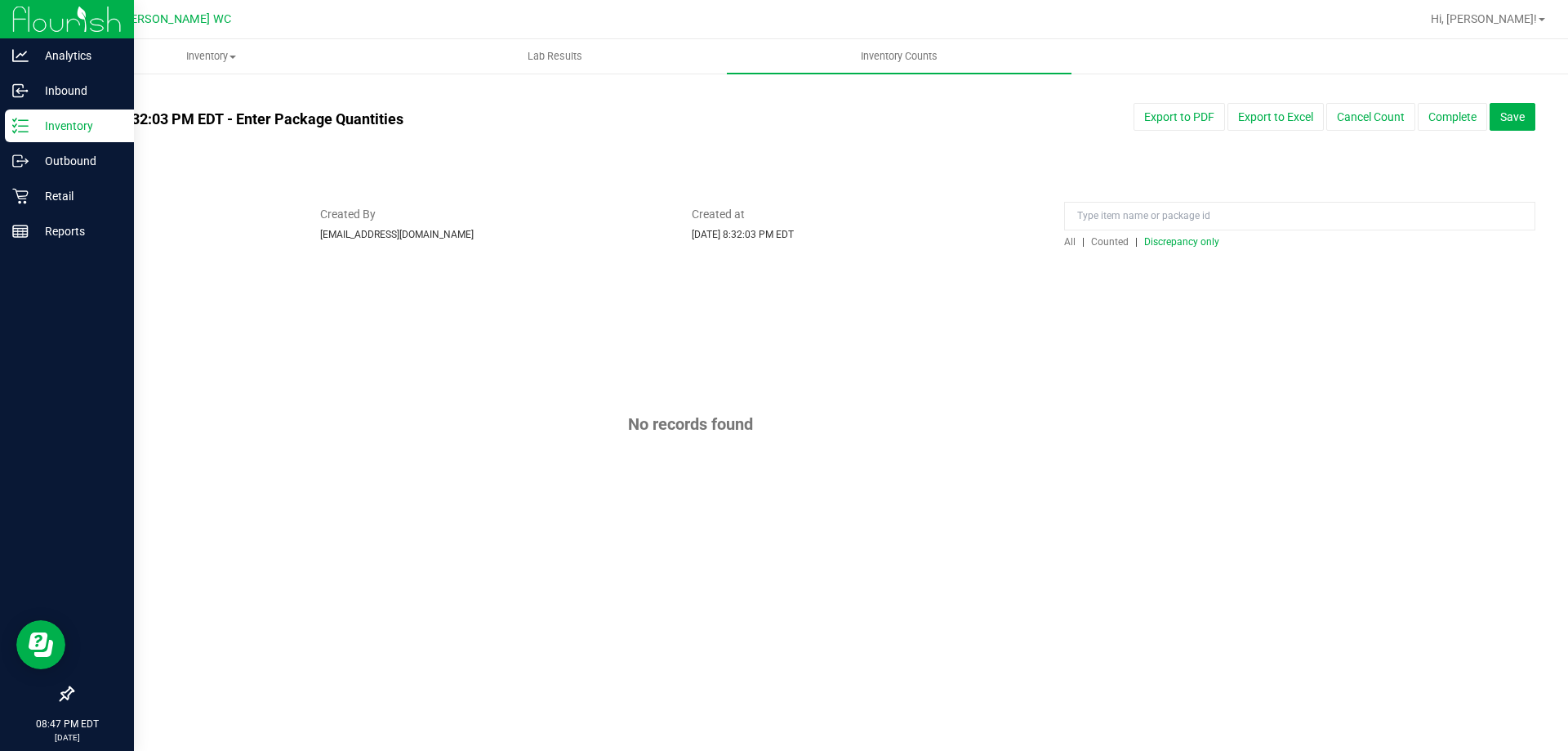
click at [40, 126] on p "Inventory" at bounding box center [77, 126] width 98 height 20
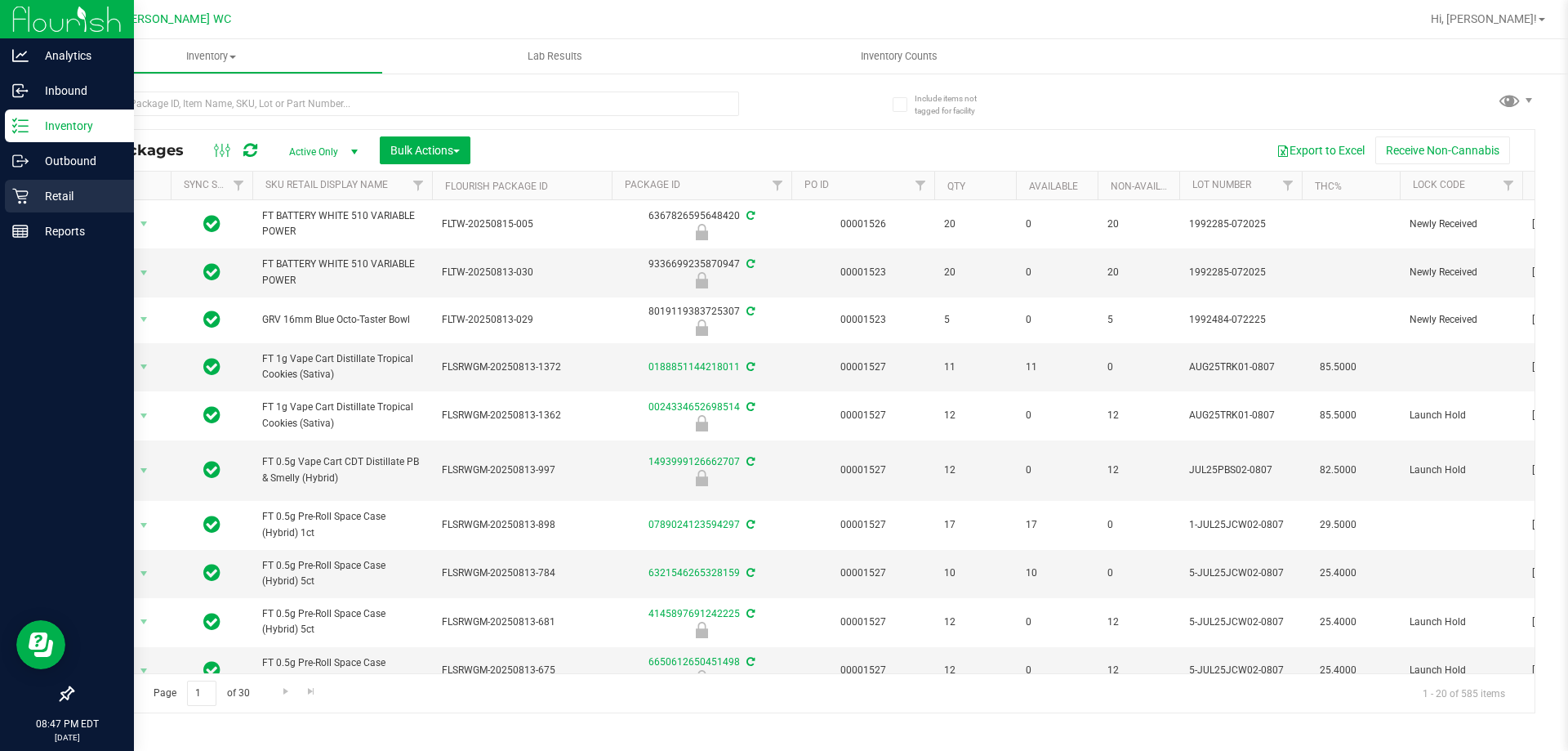
click at [12, 191] on icon at bounding box center [20, 195] width 16 height 16
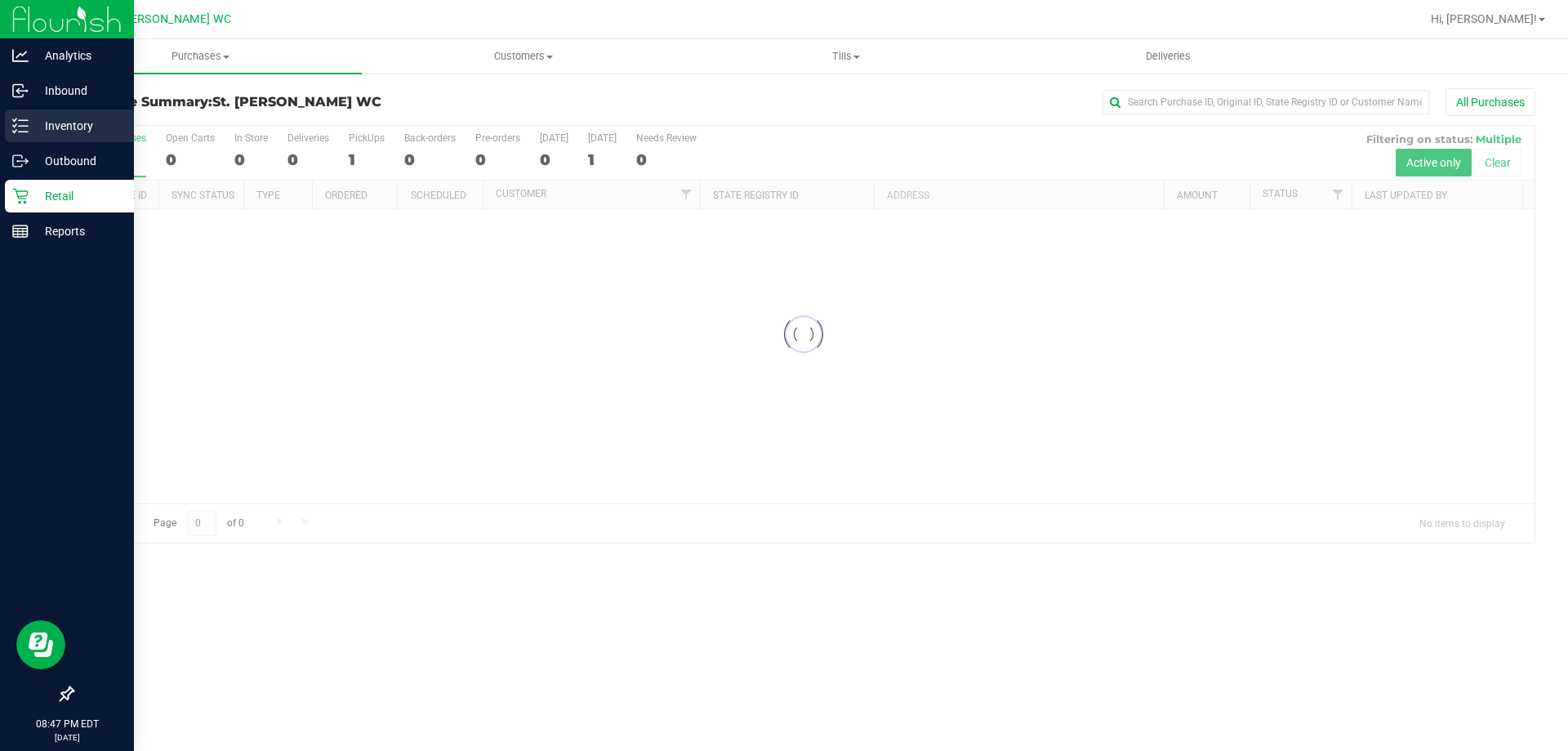
click at [47, 129] on p "Inventory" at bounding box center [77, 126] width 98 height 20
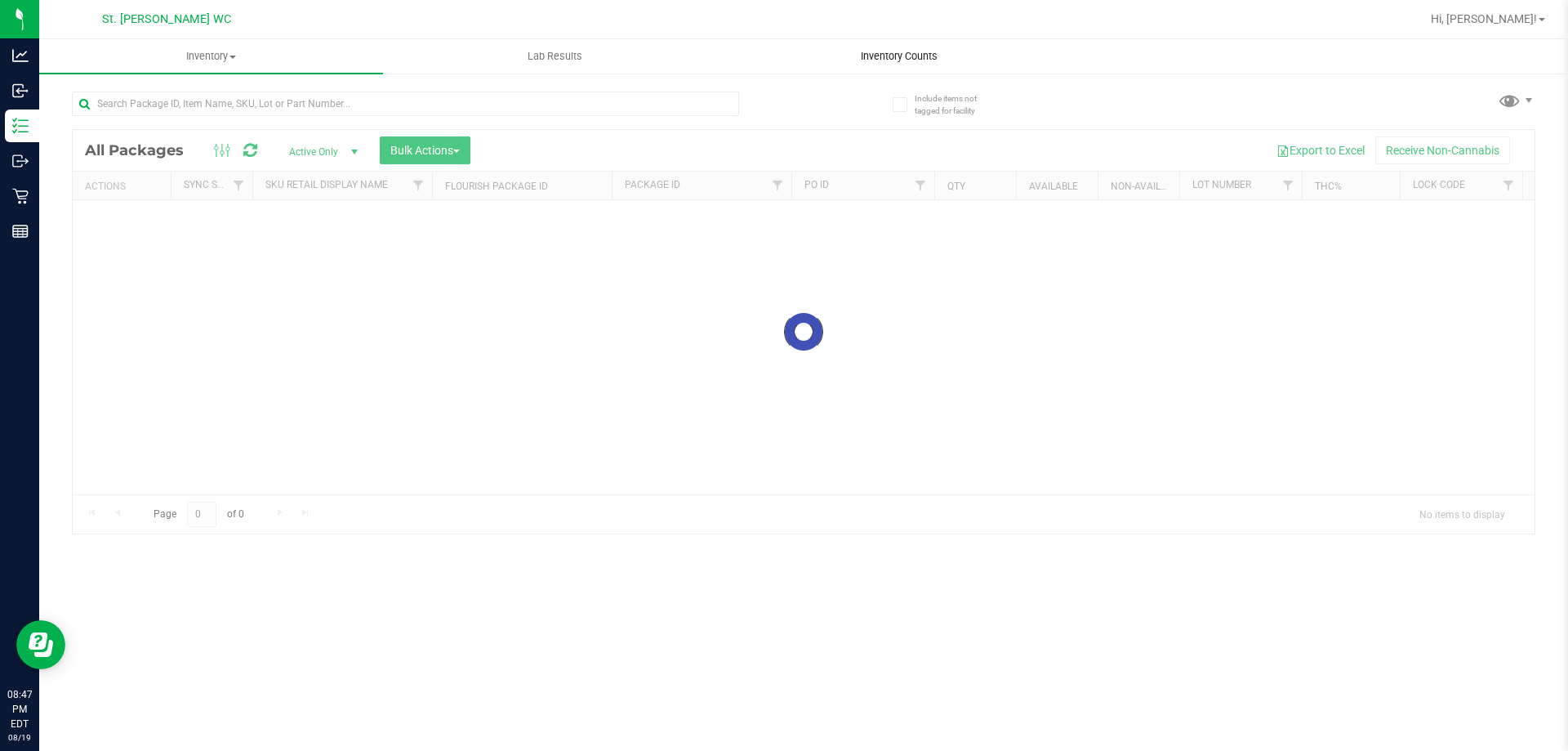
click at [867, 62] on span "Inventory Counts" at bounding box center [899, 56] width 121 height 15
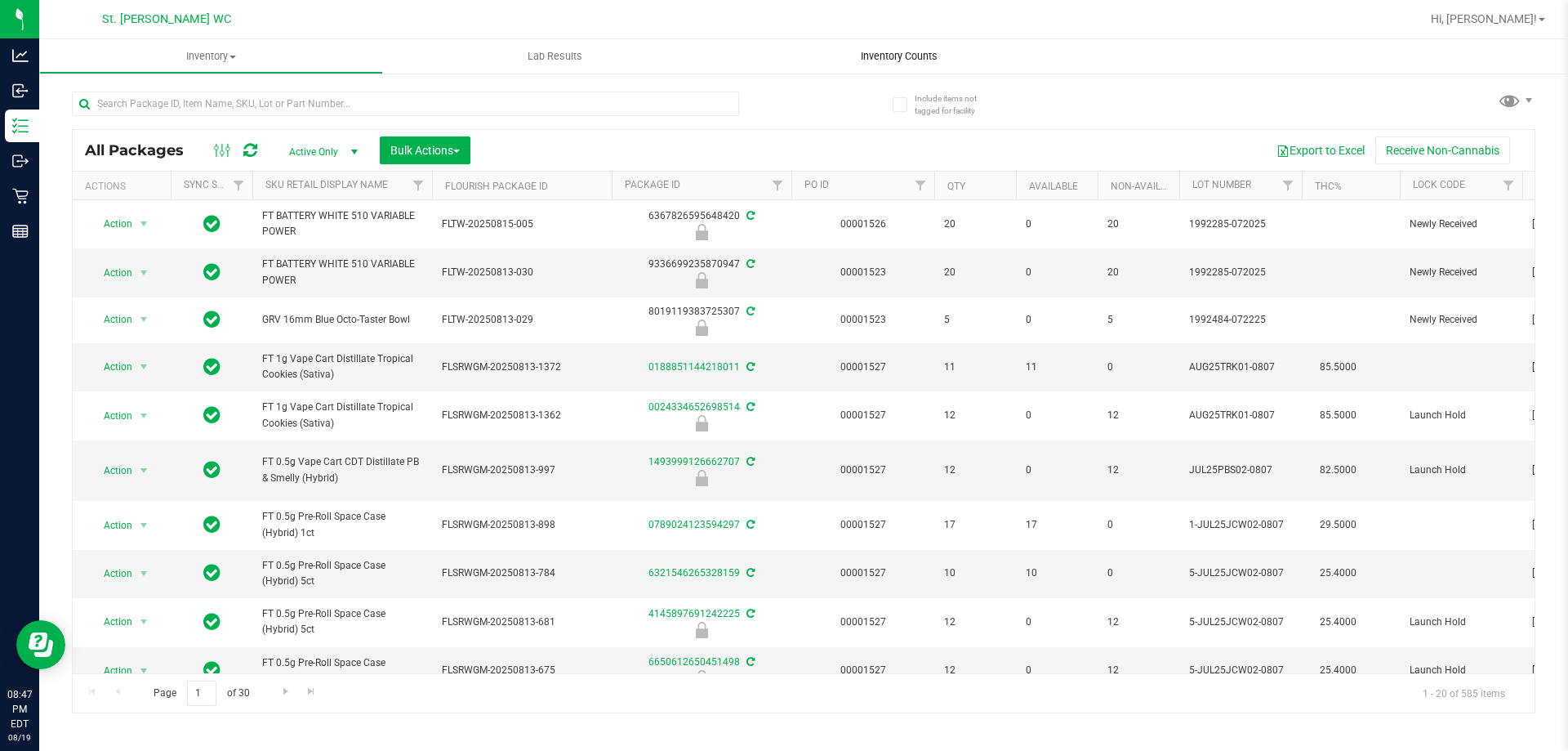
click at [880, 62] on span "Inventory Counts" at bounding box center [899, 56] width 121 height 15
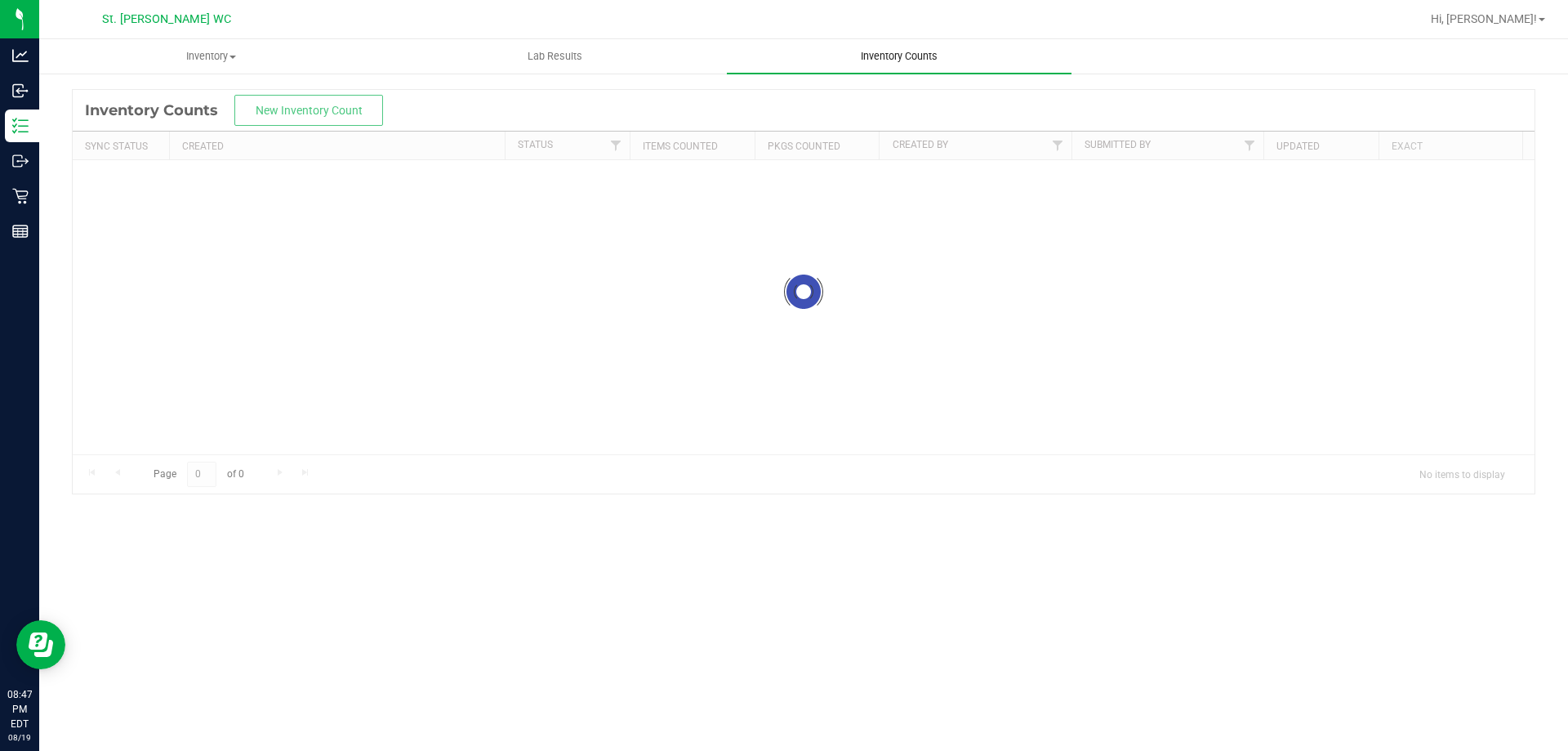
click at [880, 55] on span "Inventory Counts" at bounding box center [899, 56] width 121 height 15
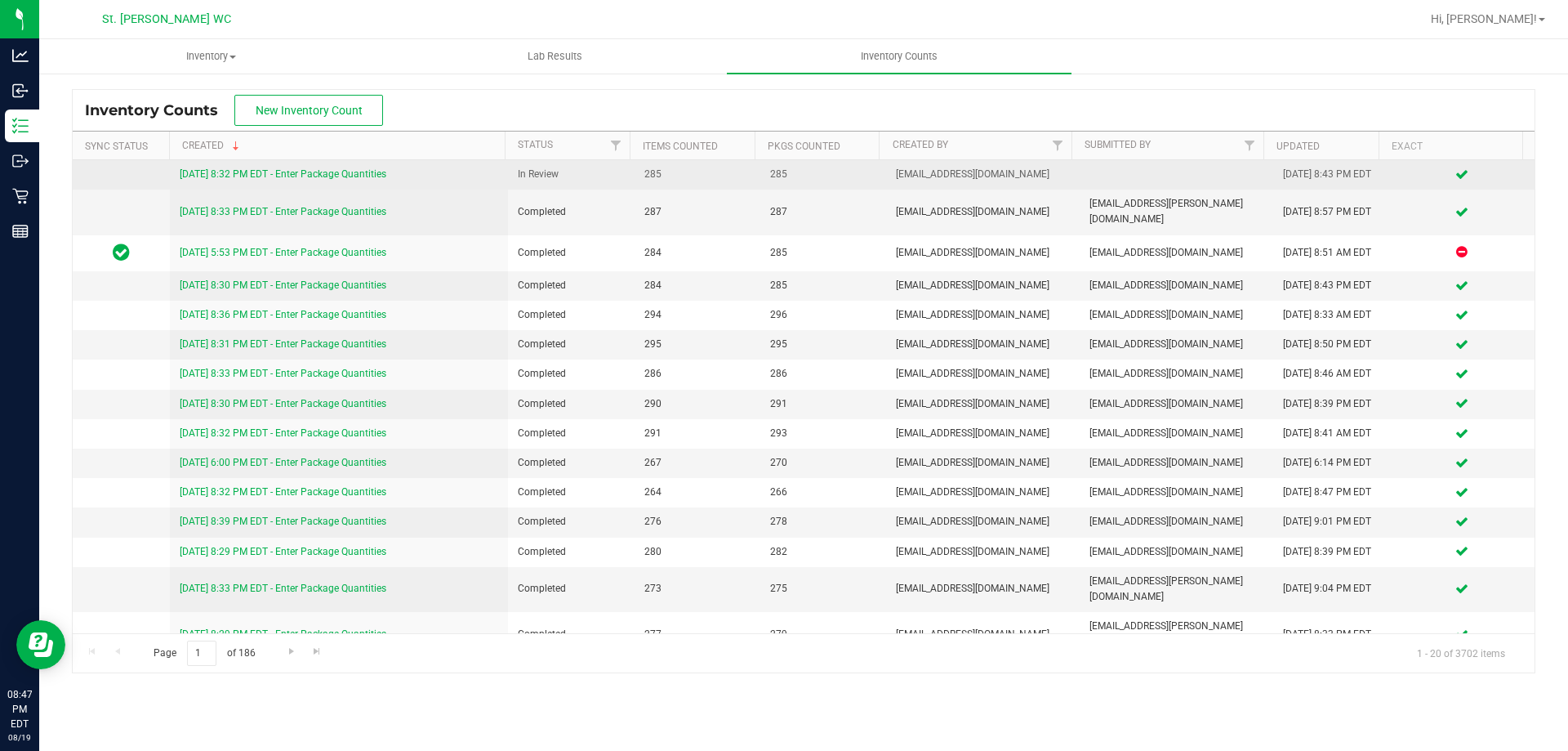
click at [348, 168] on div "[DATE] 8:32 PM EDT - Enter Package Quantities" at bounding box center [339, 175] width 319 height 15
click at [349, 172] on link "[DATE] 8:32 PM EDT - Enter Package Quantities" at bounding box center [283, 174] width 206 height 11
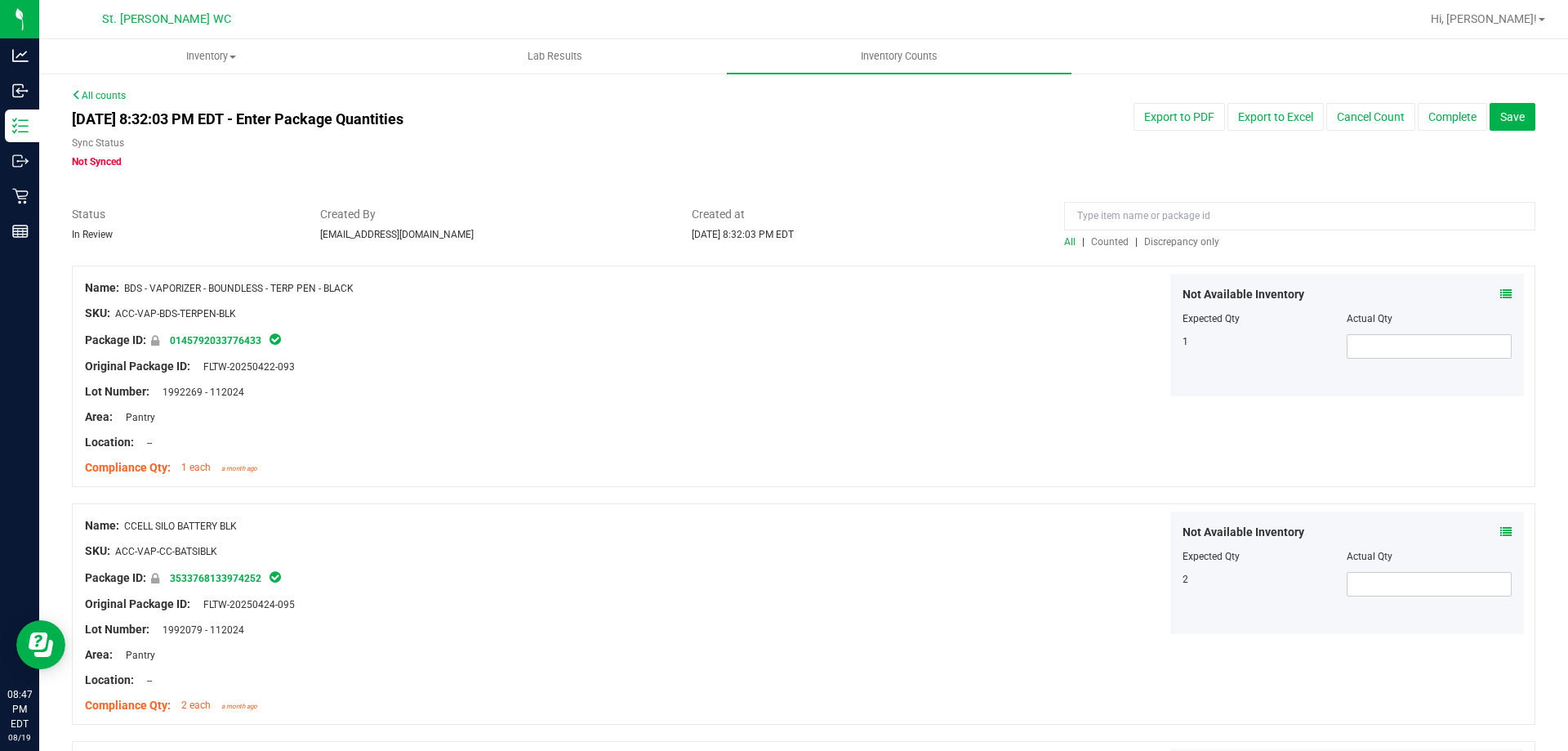
click at [1187, 243] on span "Discrepancy only" at bounding box center [1181, 241] width 75 height 11
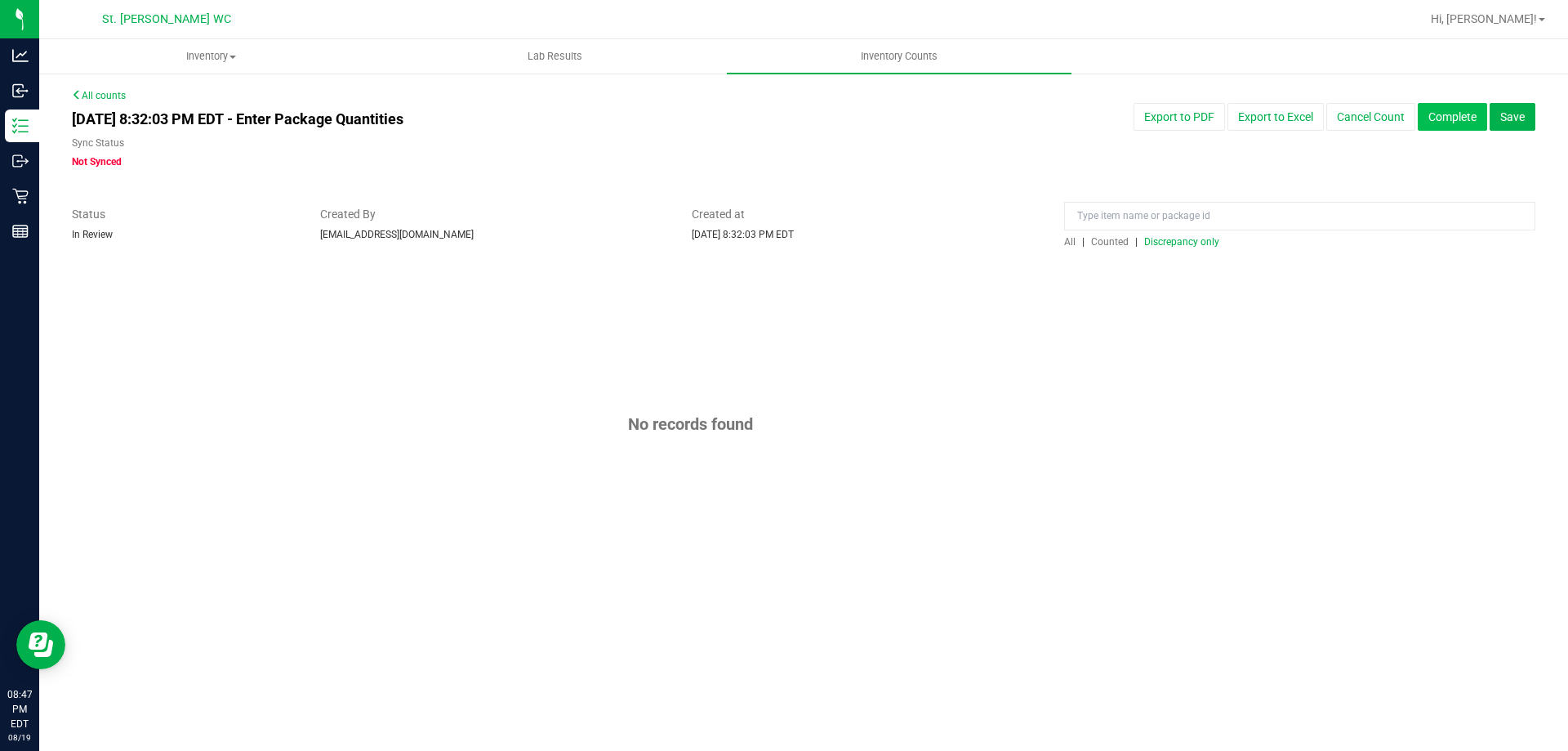
click at [1457, 116] on button "Complete" at bounding box center [1452, 117] width 70 height 28
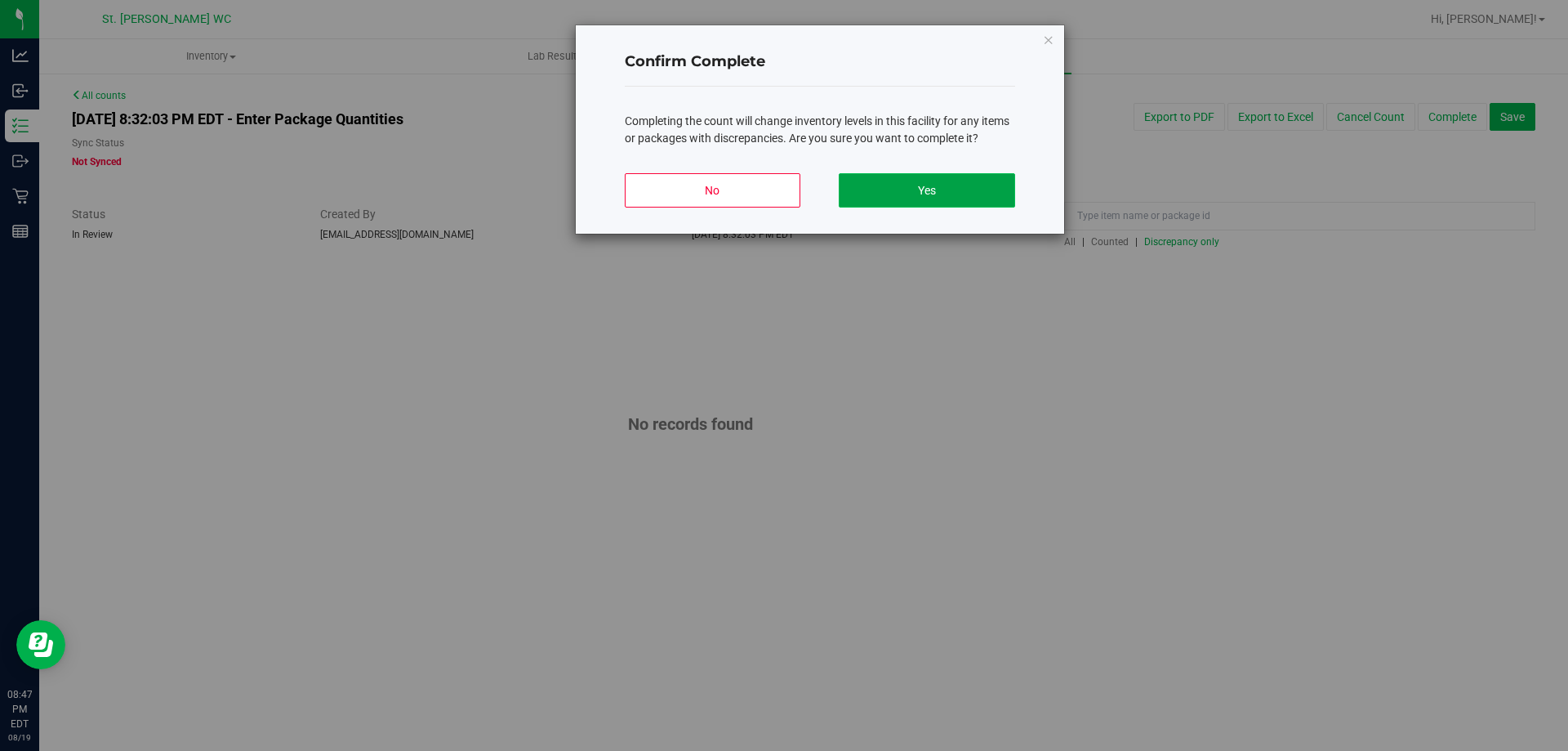
click at [981, 200] on button "Yes" at bounding box center [926, 190] width 175 height 34
